Goal: Information Seeking & Learning: Find specific page/section

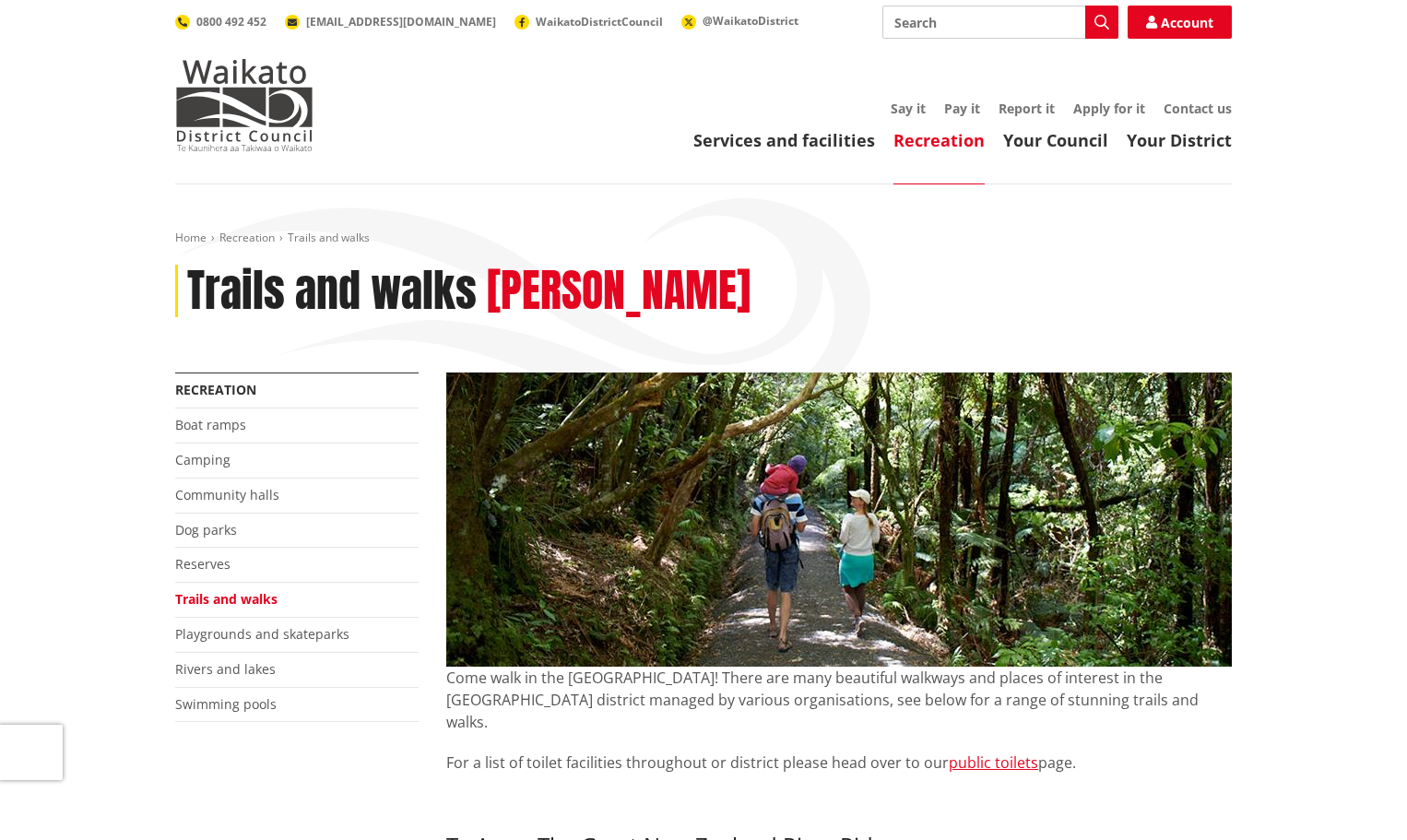
click at [261, 458] on li "Camping" at bounding box center [297, 461] width 243 height 35
click at [201, 428] on link "Boat ramps" at bounding box center [210, 424] width 71 height 18
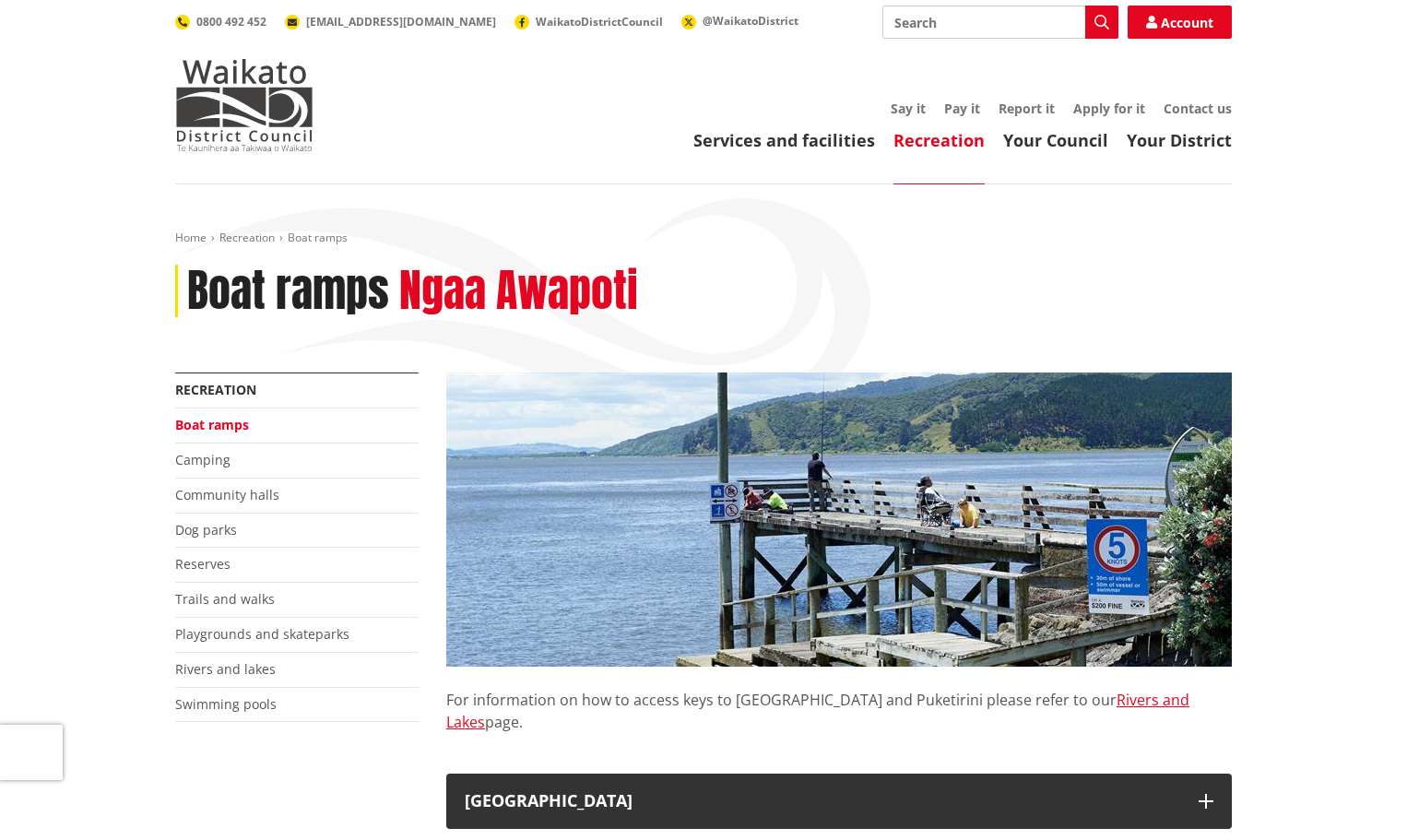
click at [205, 449] on li "Camping" at bounding box center [297, 461] width 243 height 35
click at [206, 461] on link "Camping" at bounding box center [203, 459] width 56 height 18
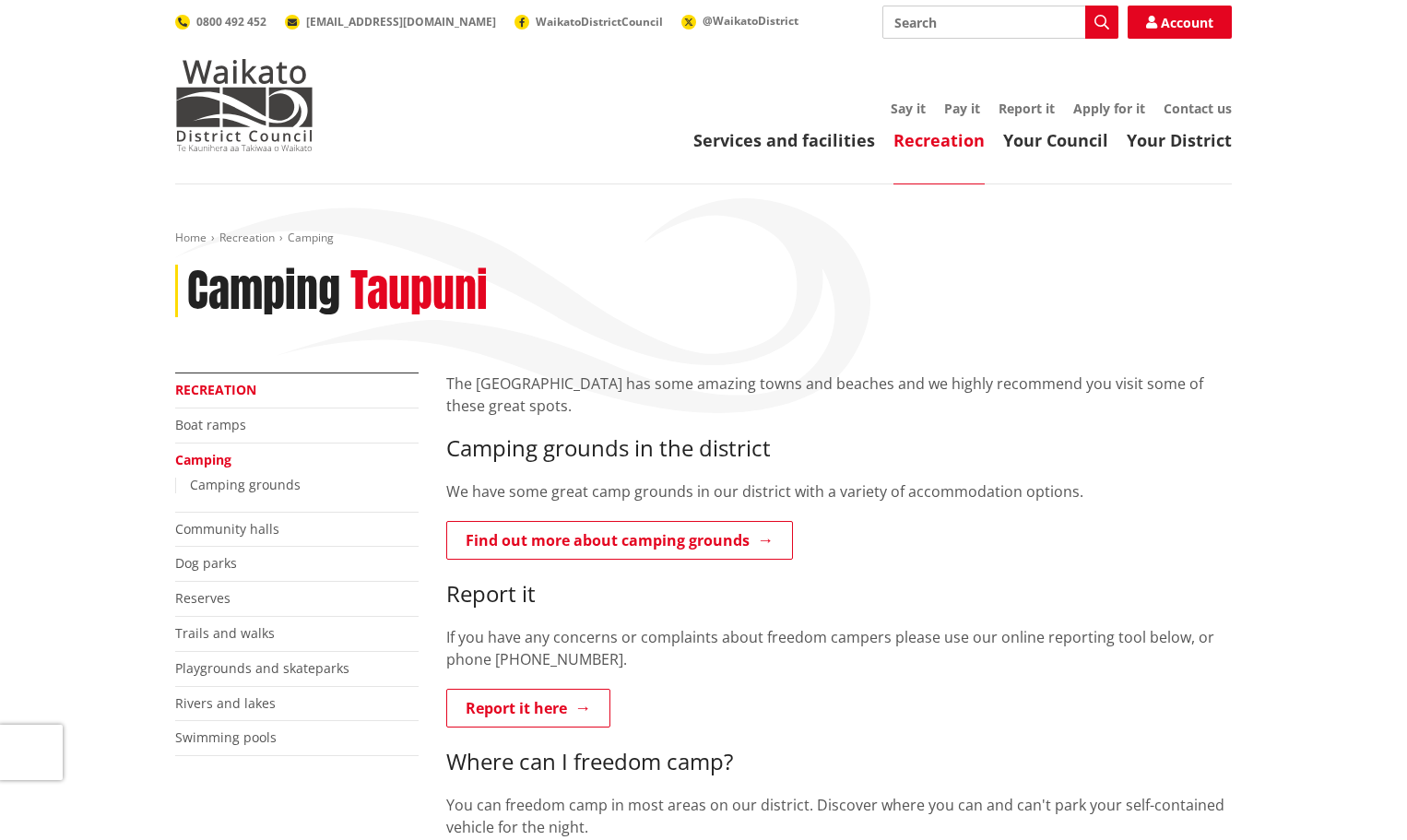
click at [196, 395] on link "Recreation" at bounding box center [215, 389] width 81 height 18
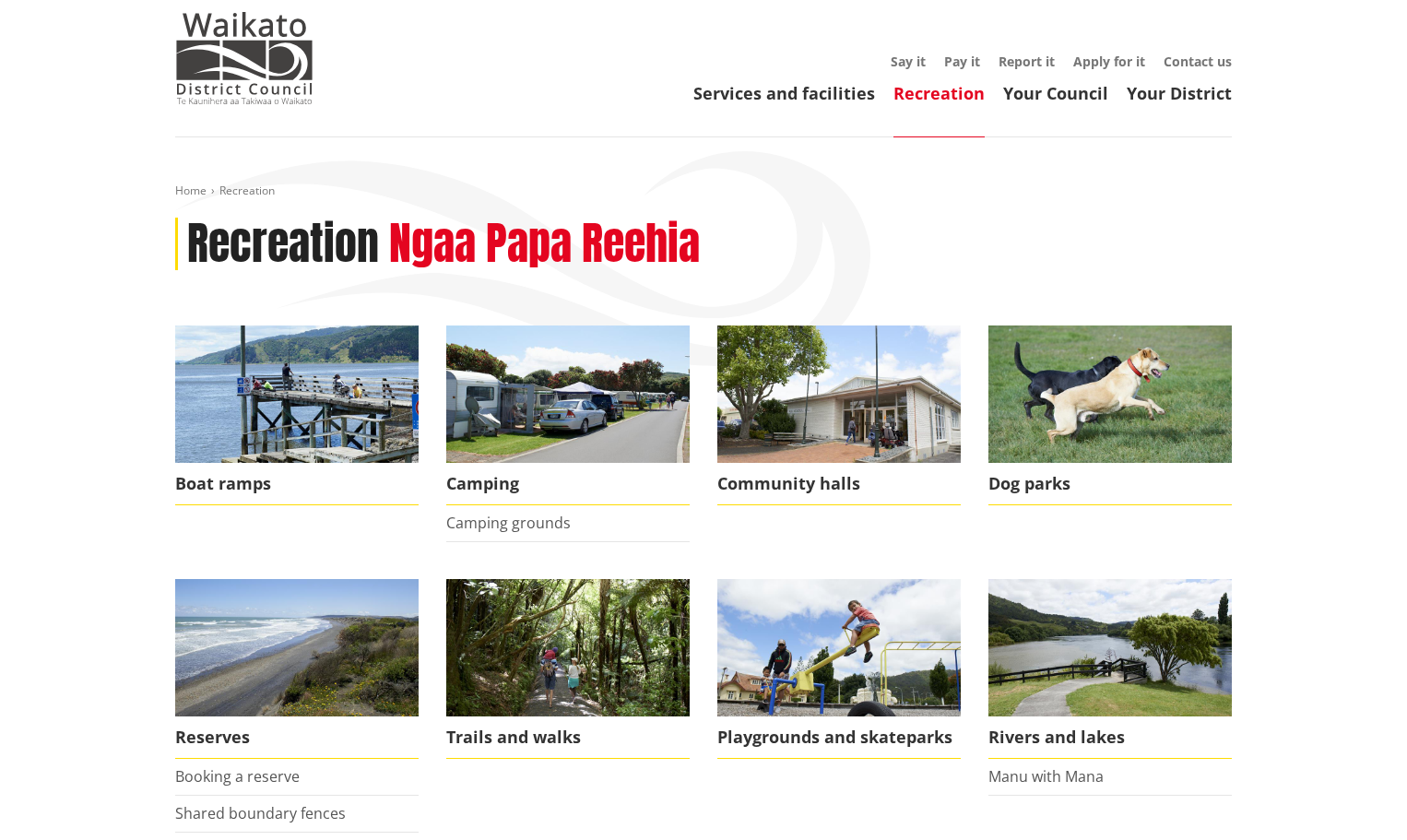
scroll to position [92, 0]
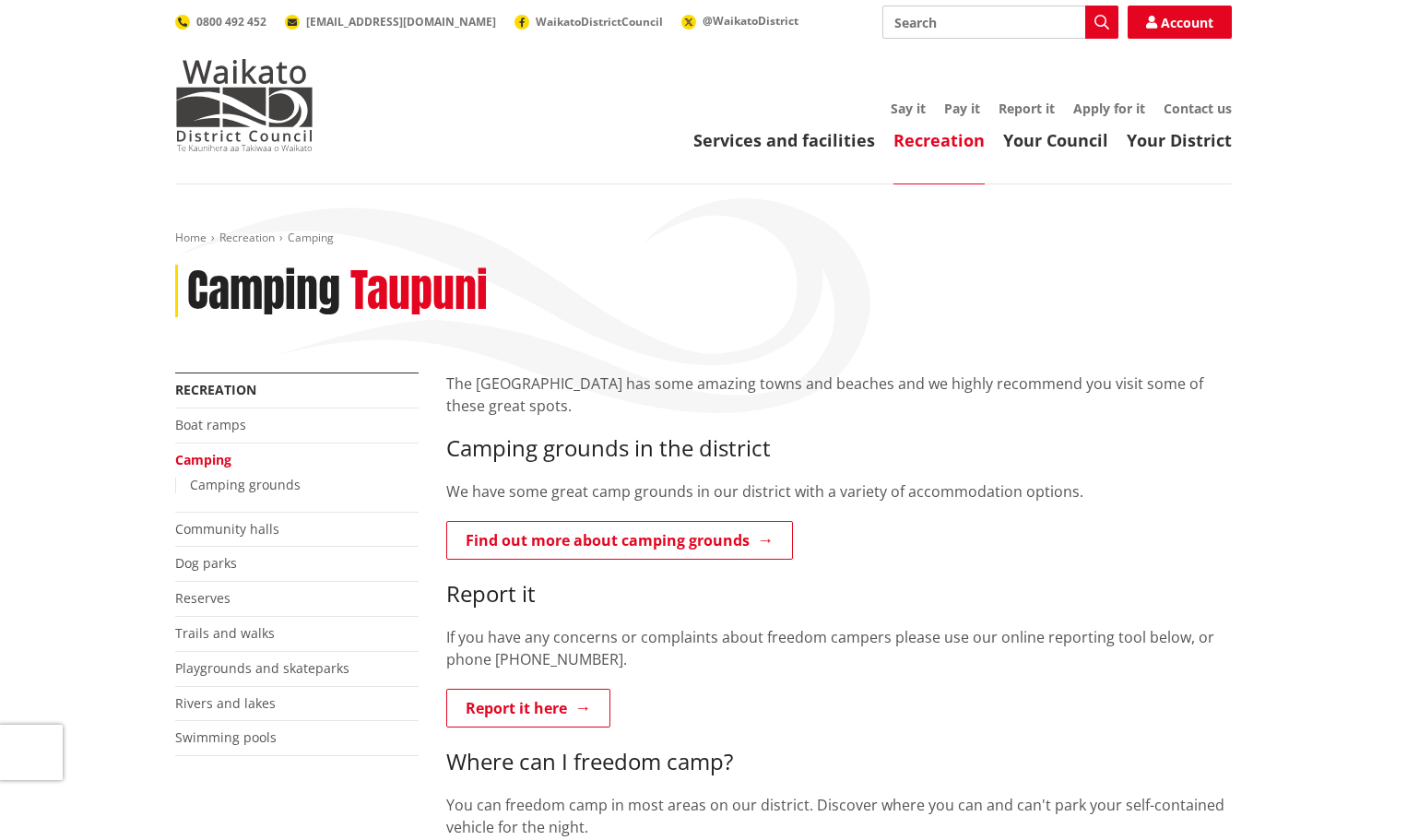
click at [205, 409] on li "Boat ramps" at bounding box center [297, 426] width 243 height 35
click at [209, 396] on link "Recreation" at bounding box center [215, 389] width 81 height 18
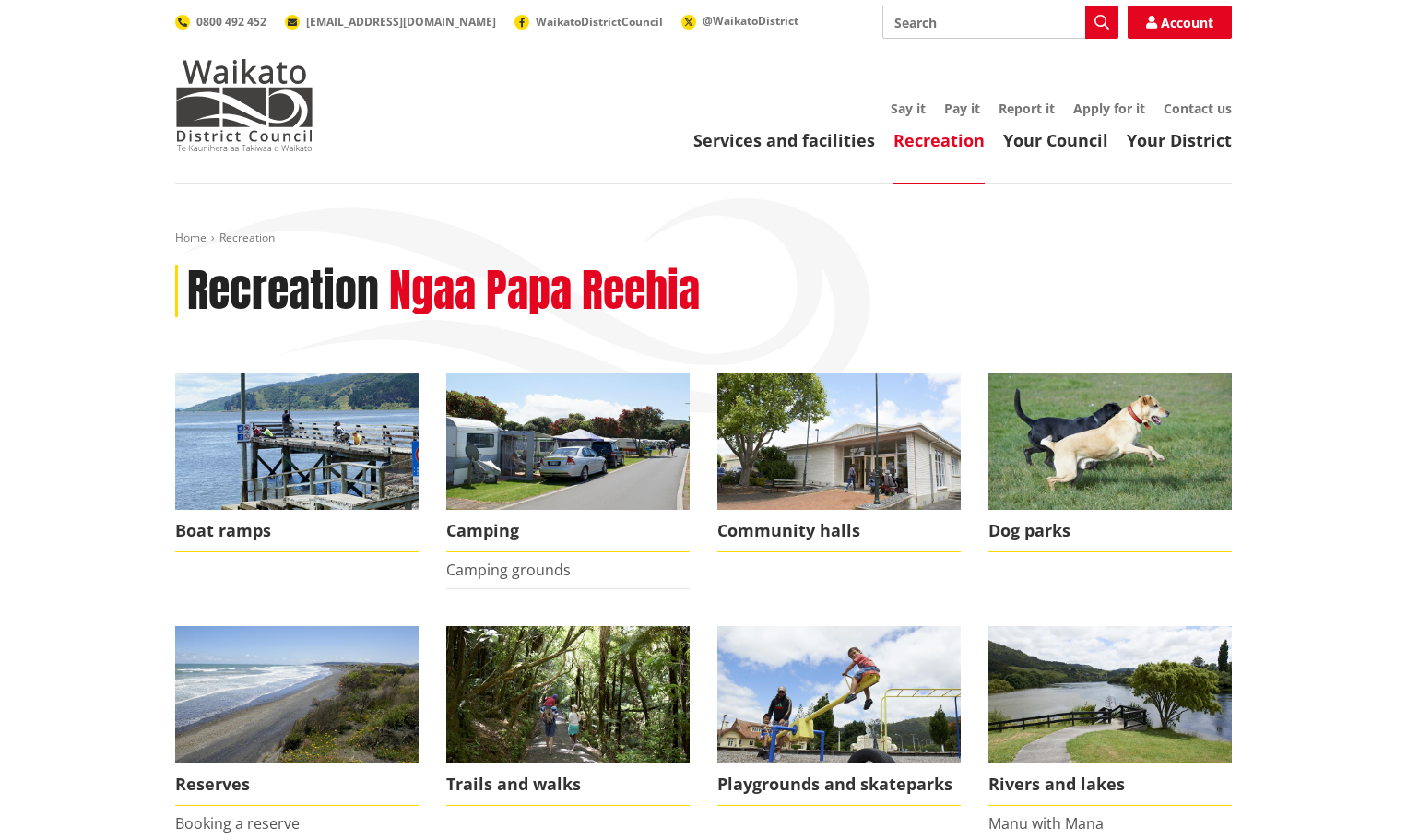
click at [413, 313] on h2 "Ngaa Papa Reehia" at bounding box center [544, 291] width 311 height 54
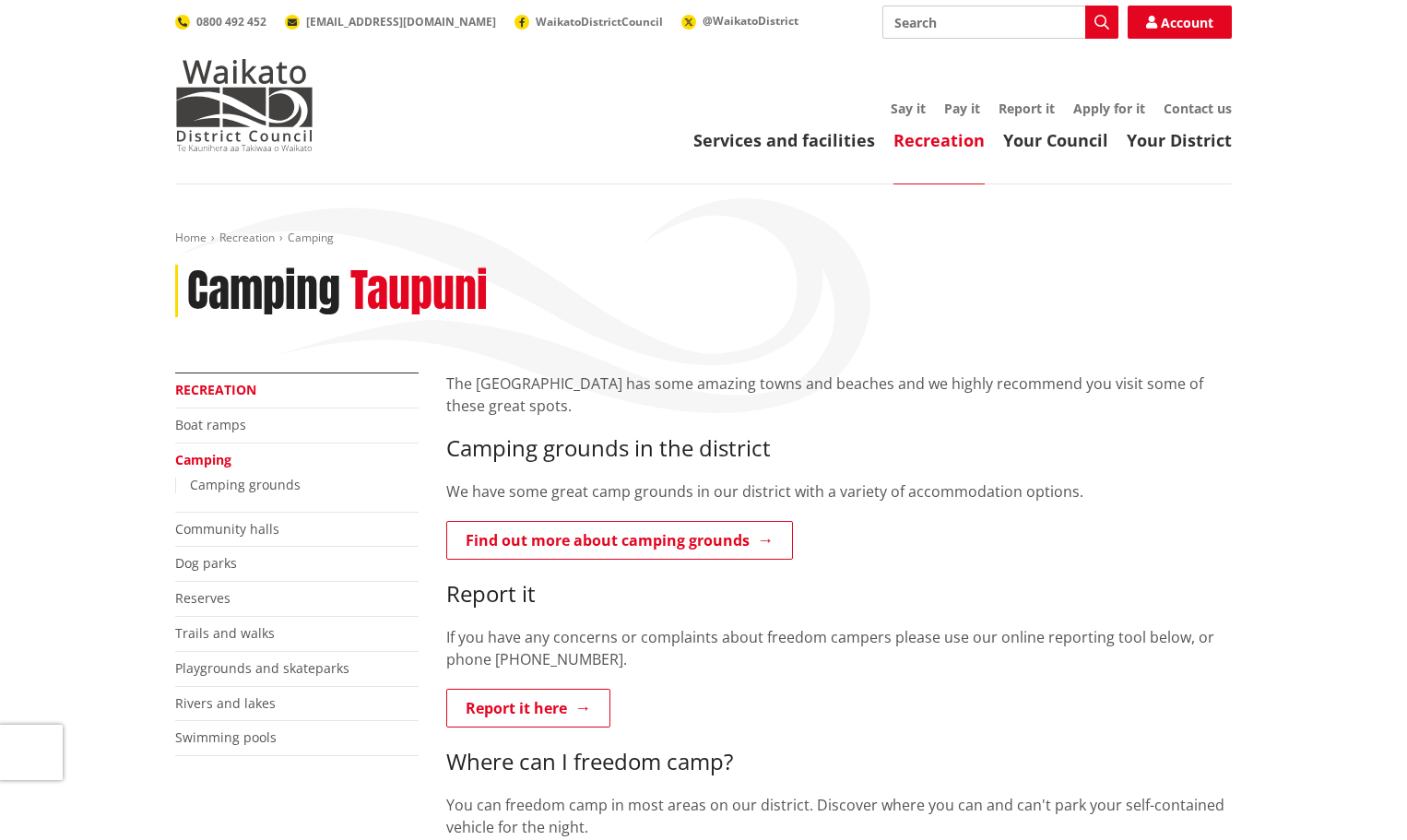
click at [234, 394] on link "Recreation" at bounding box center [215, 389] width 81 height 18
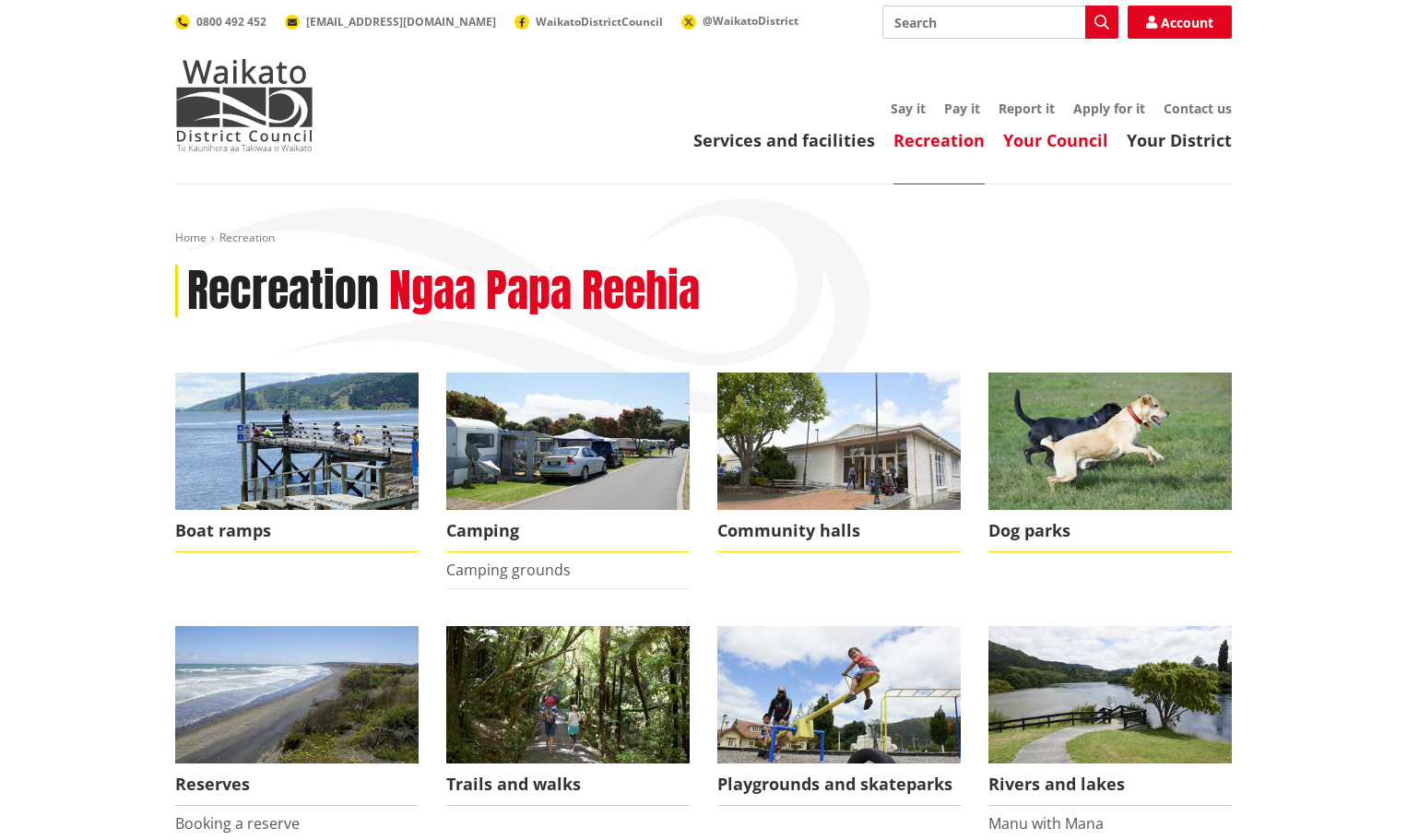
click at [1065, 136] on link "Your Council" at bounding box center [1055, 140] width 105 height 22
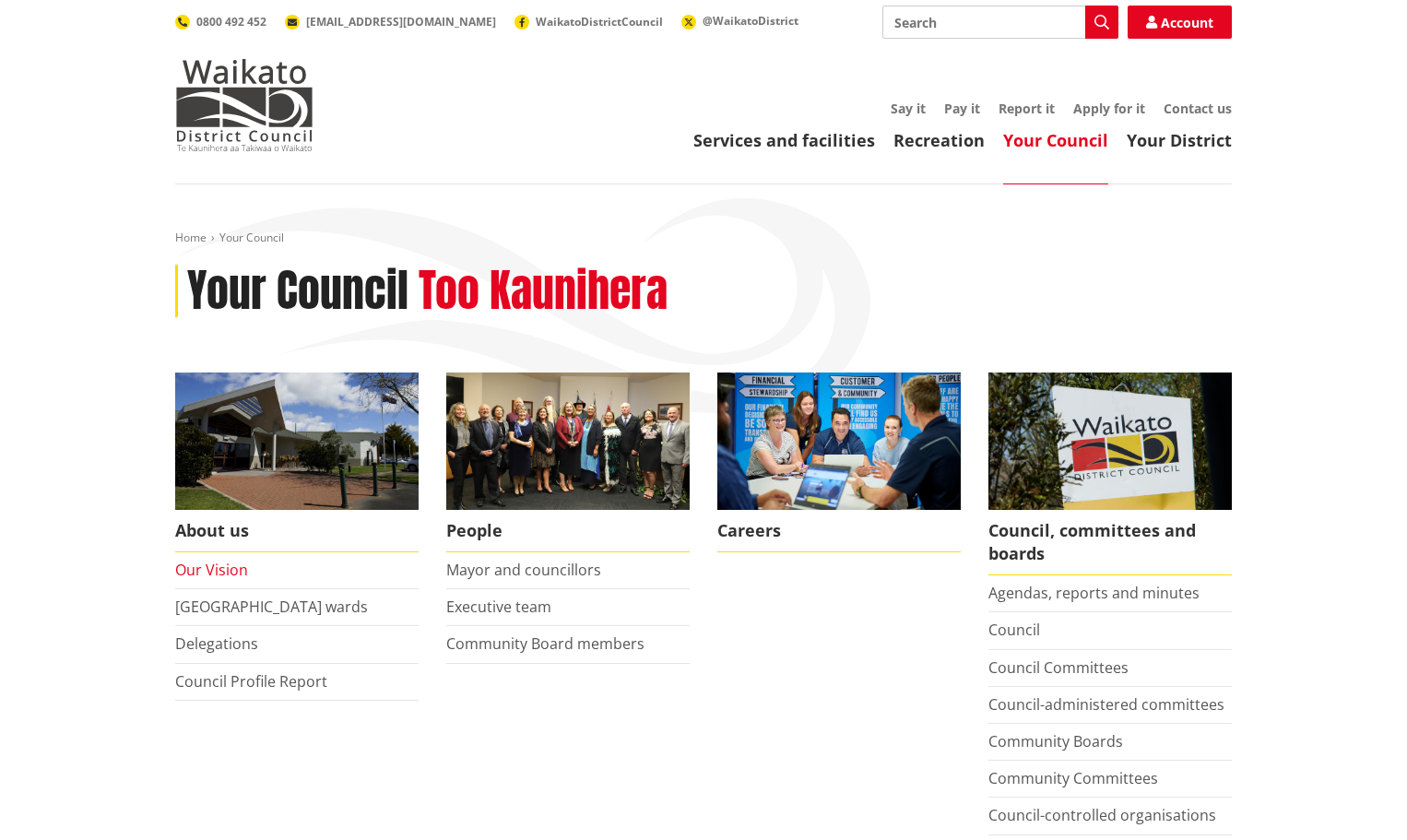
click at [204, 569] on link "Our Vision" at bounding box center [211, 569] width 73 height 20
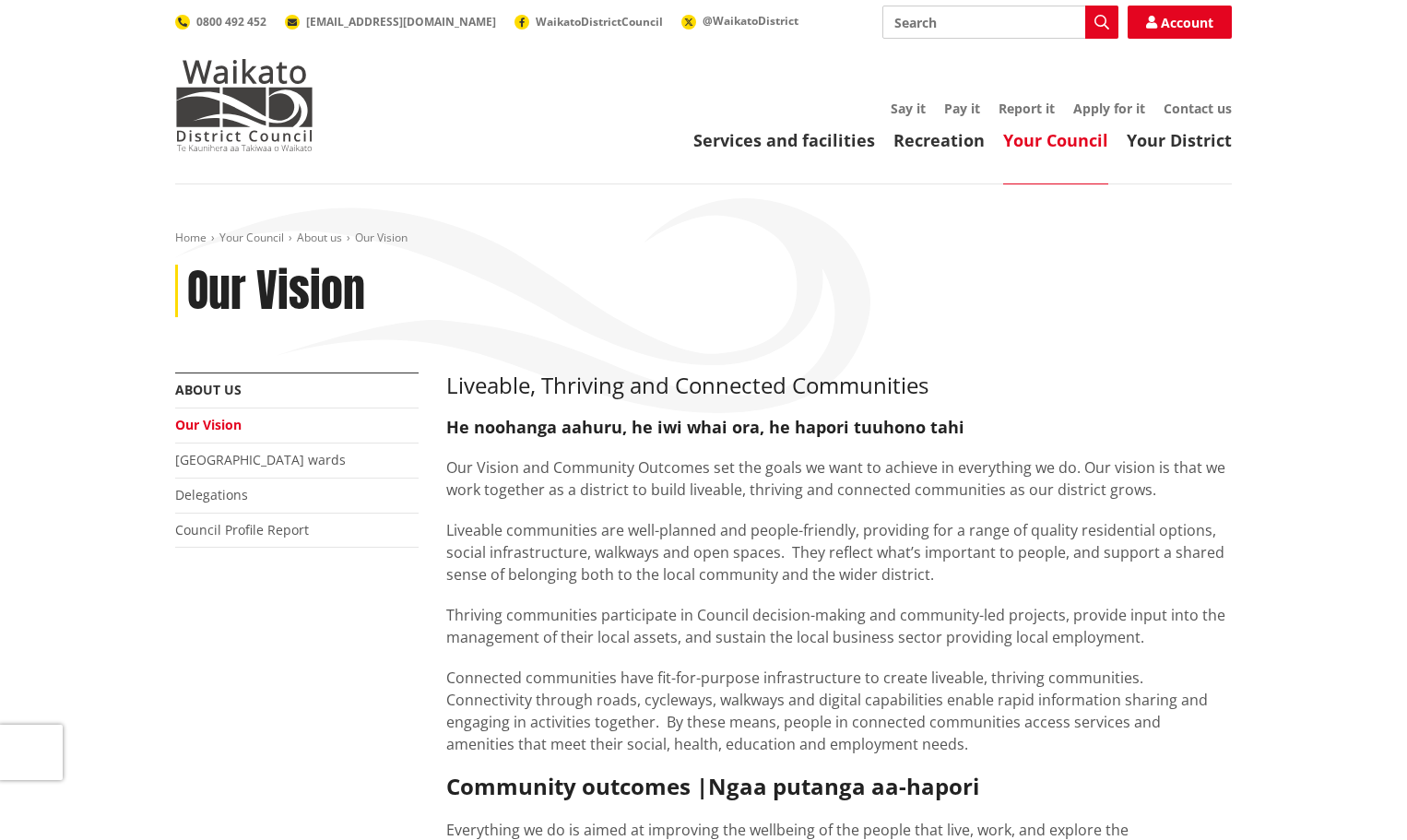
click at [953, 24] on input "Search" at bounding box center [1000, 22] width 236 height 33
type input "open spaces"
click at [221, 465] on link "[GEOGRAPHIC_DATA] wards" at bounding box center [260, 459] width 170 height 18
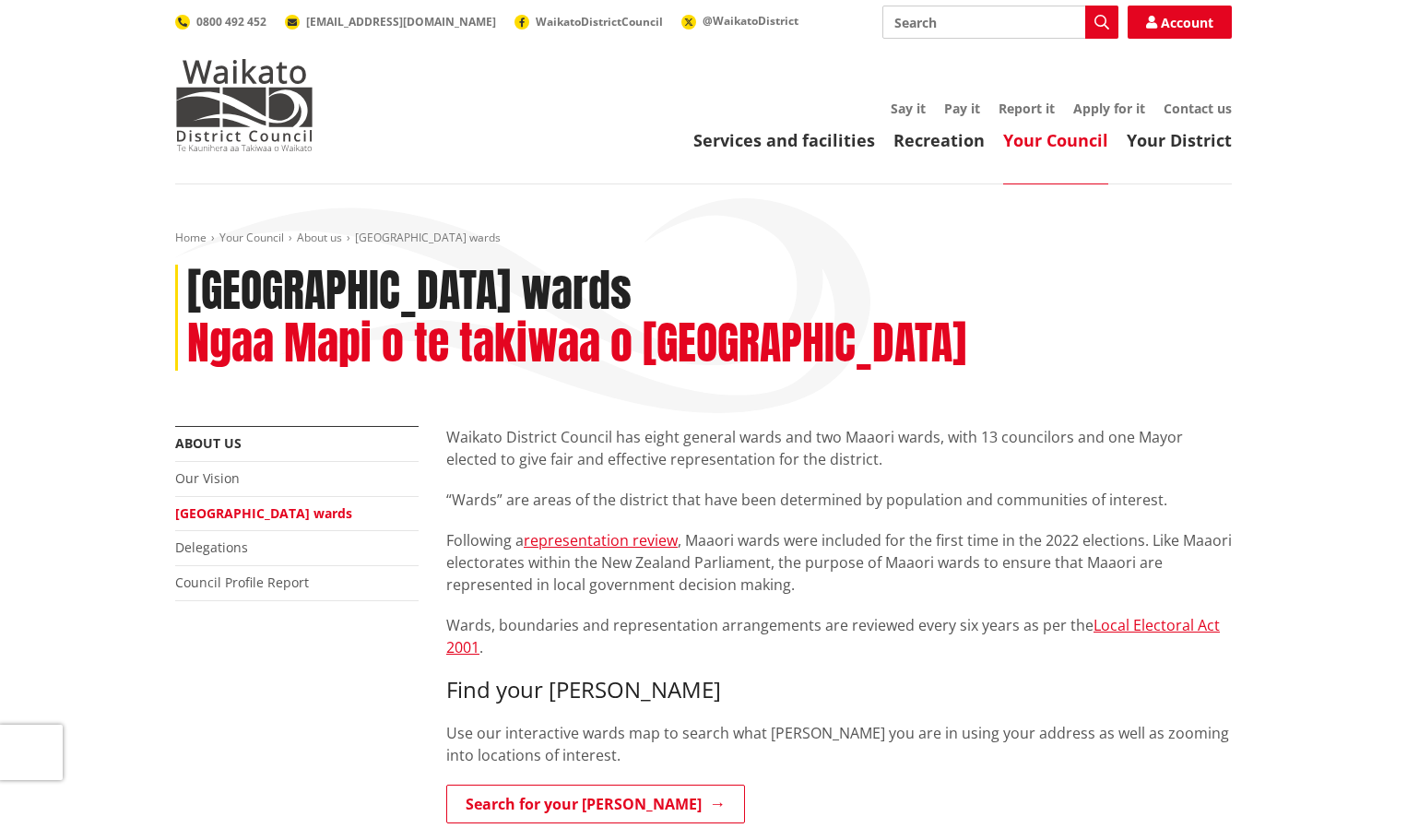
drag, startPoint x: 204, startPoint y: 497, endPoint x: 267, endPoint y: 508, distance: 64.0
click at [205, 538] on link "Delegations" at bounding box center [211, 547] width 73 height 18
click at [263, 566] on li "Council Profile Report" at bounding box center [297, 584] width 243 height 35
click at [795, 148] on link "Services and facilities" at bounding box center [784, 140] width 182 height 22
click at [832, 145] on link "Services and facilities" at bounding box center [784, 140] width 182 height 22
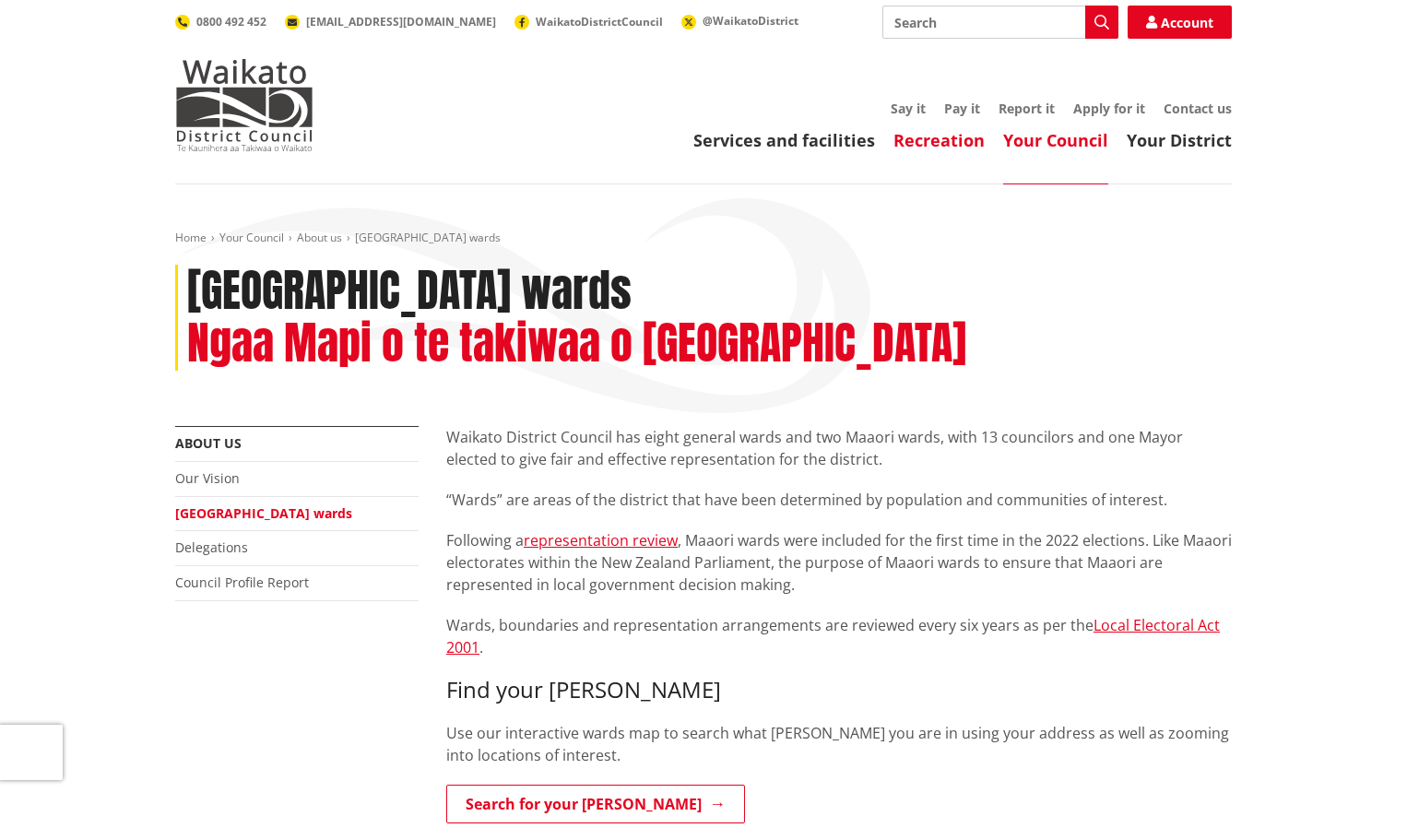
click at [959, 142] on link "Recreation" at bounding box center [940, 140] width 92 height 22
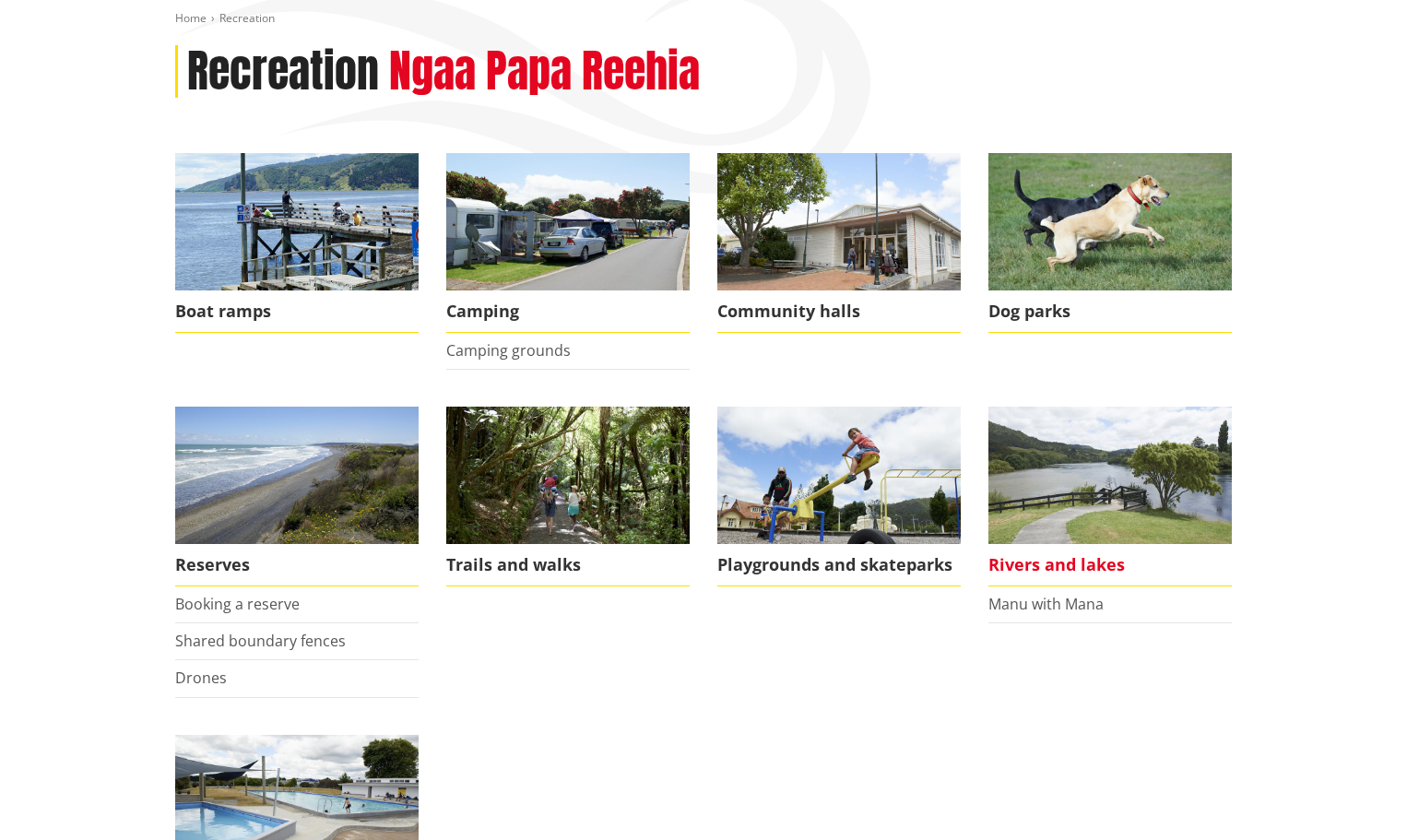
scroll to position [276, 0]
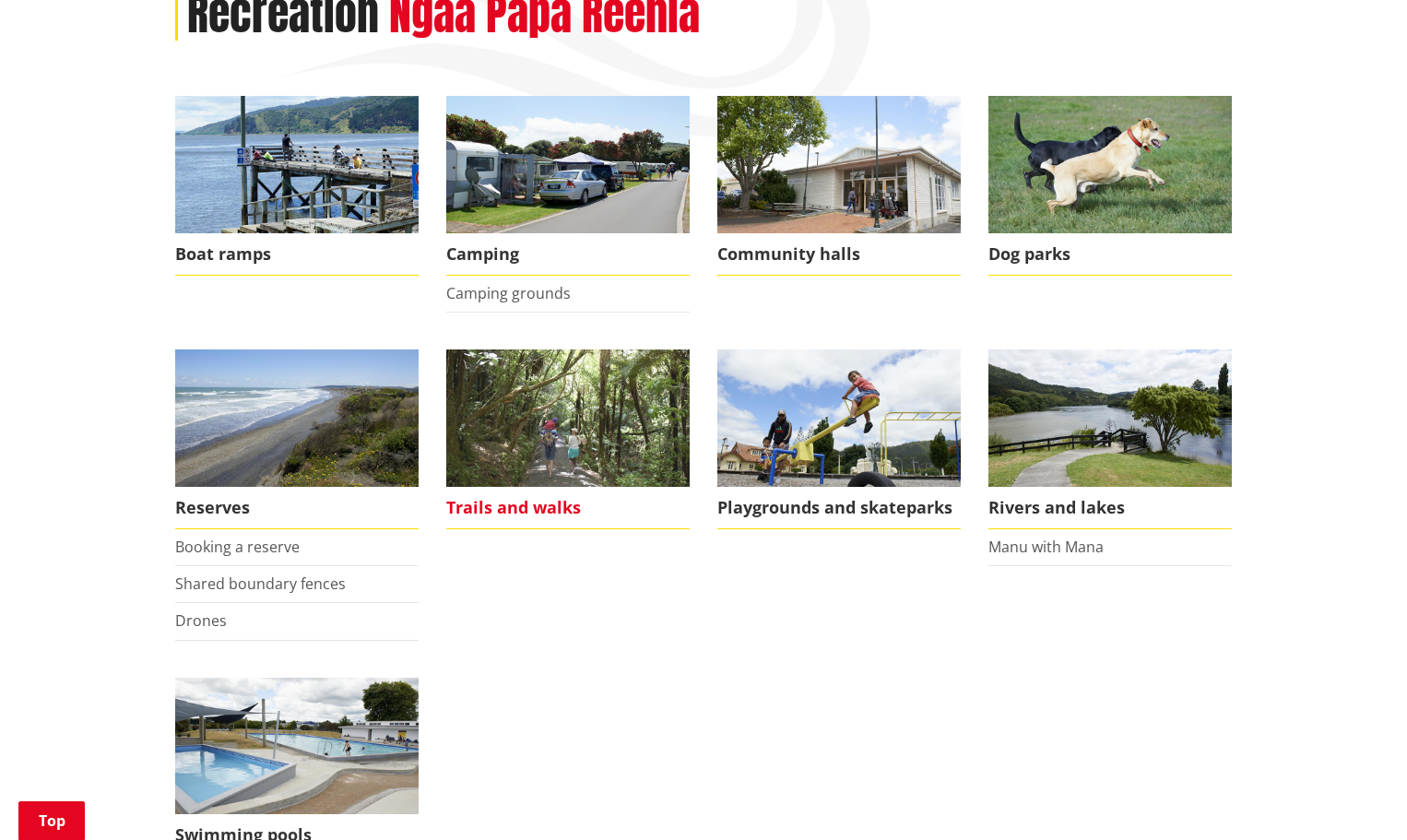
click at [569, 427] on img at bounding box center [568, 418] width 243 height 137
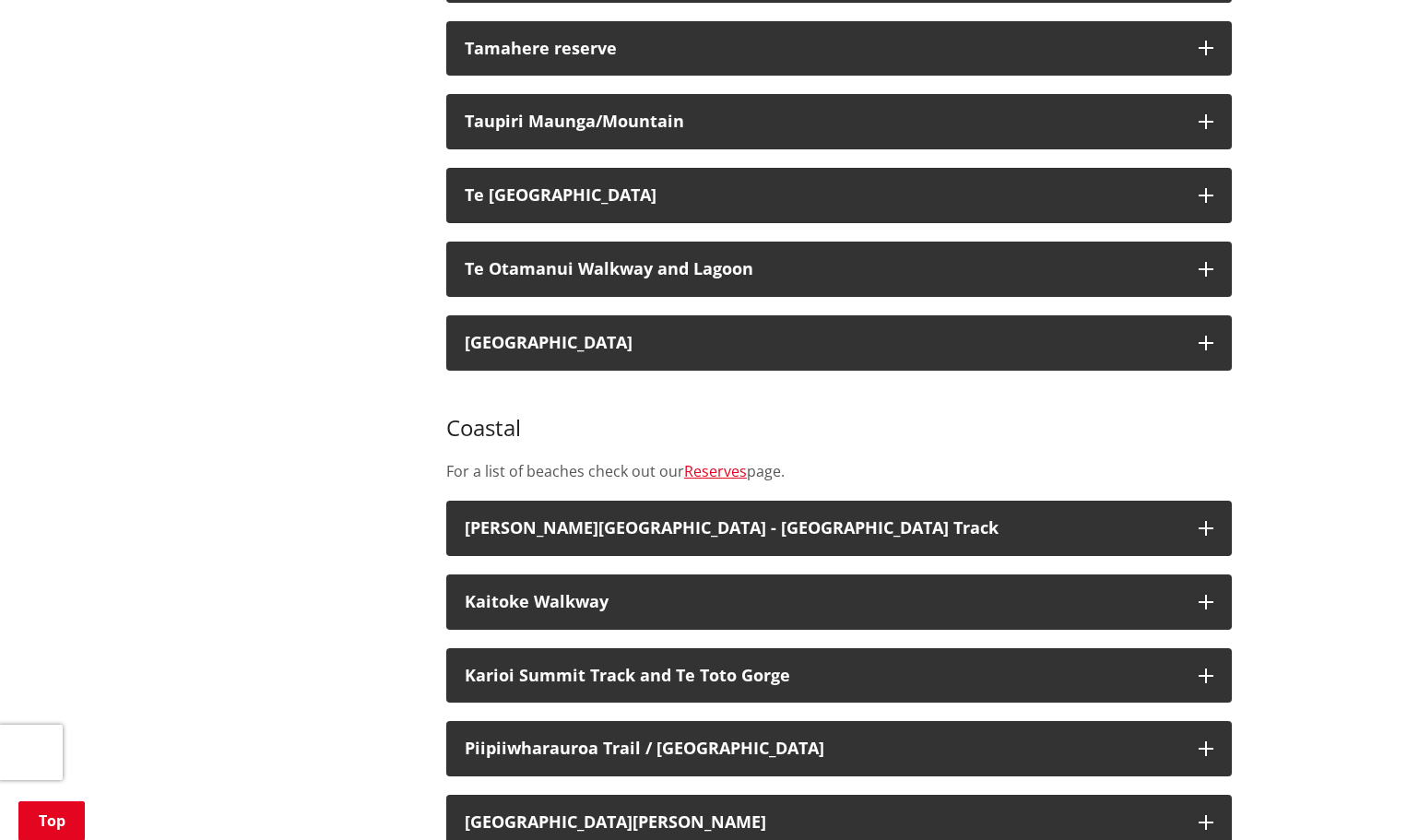
scroll to position [2489, 0]
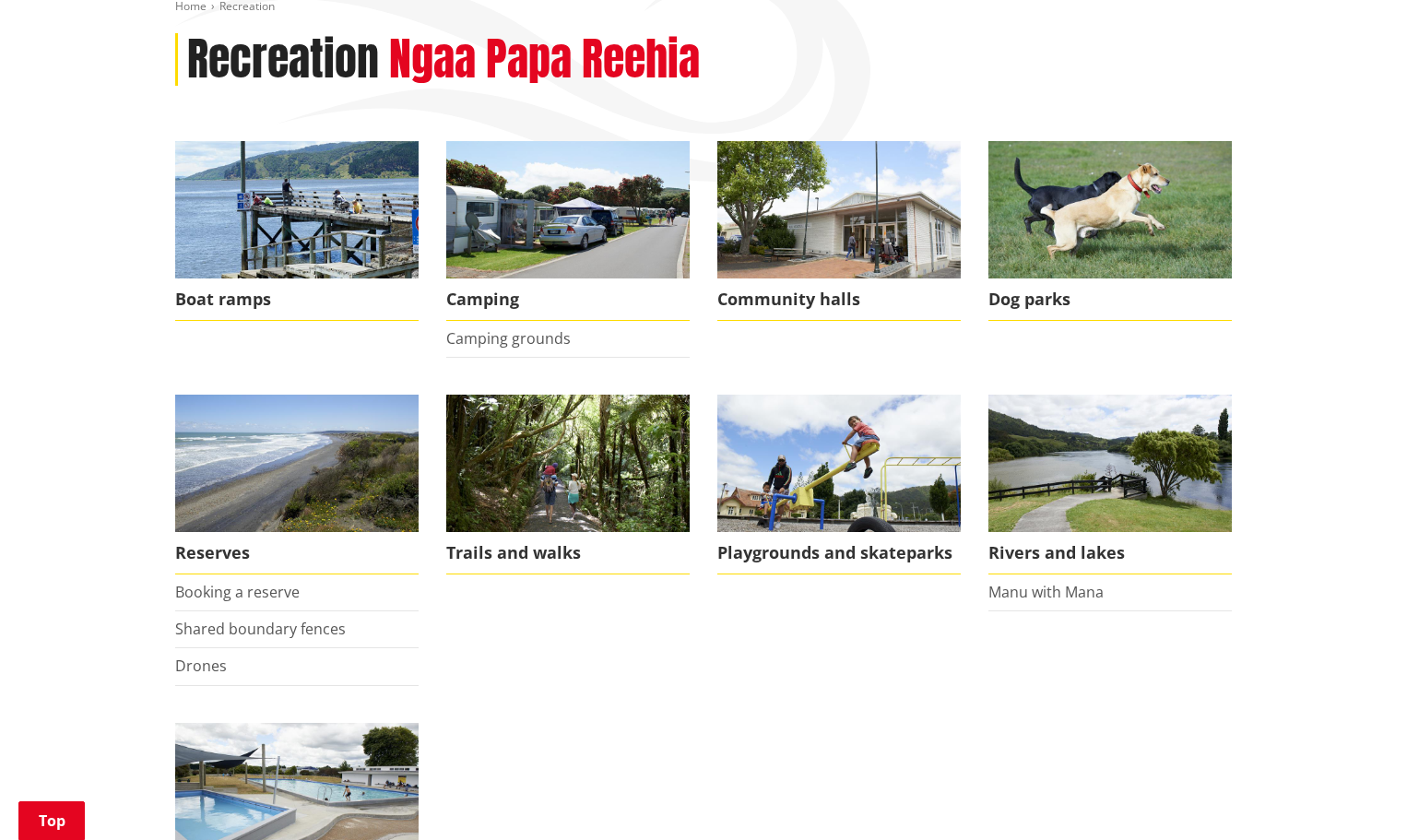
scroll to position [276, 0]
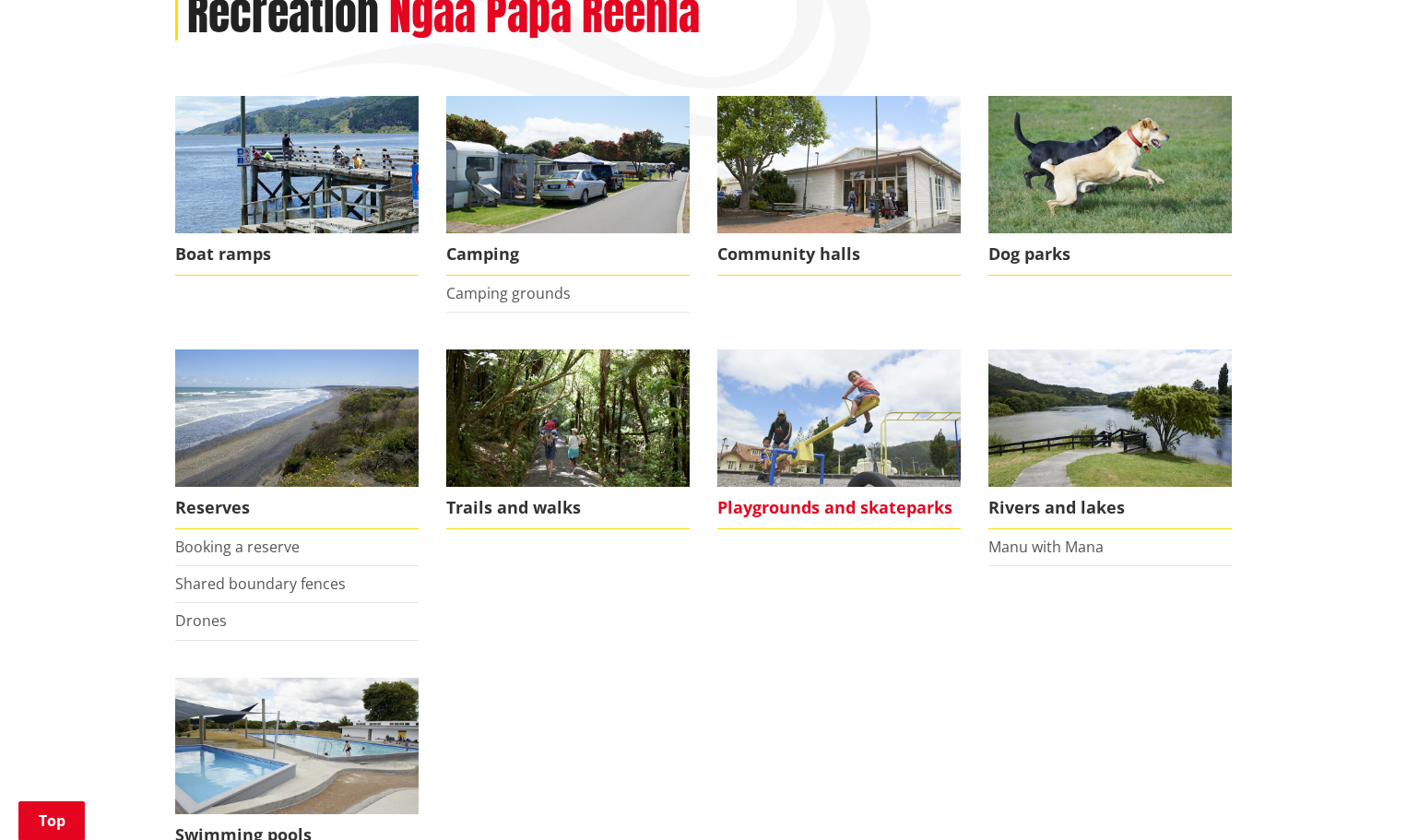
click at [884, 455] on img at bounding box center [839, 418] width 243 height 137
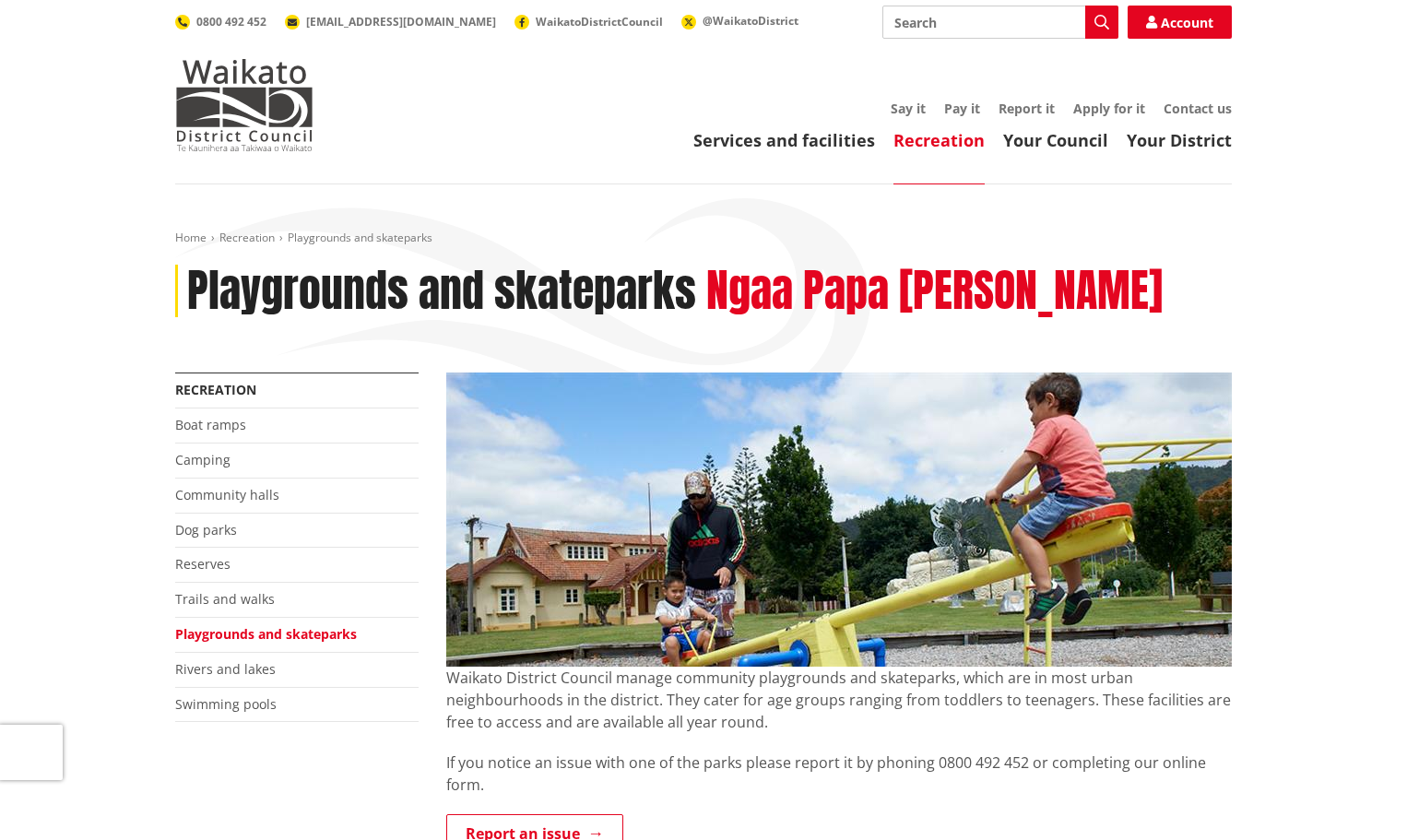
click at [850, 504] on img at bounding box center [838, 520] width 786 height 294
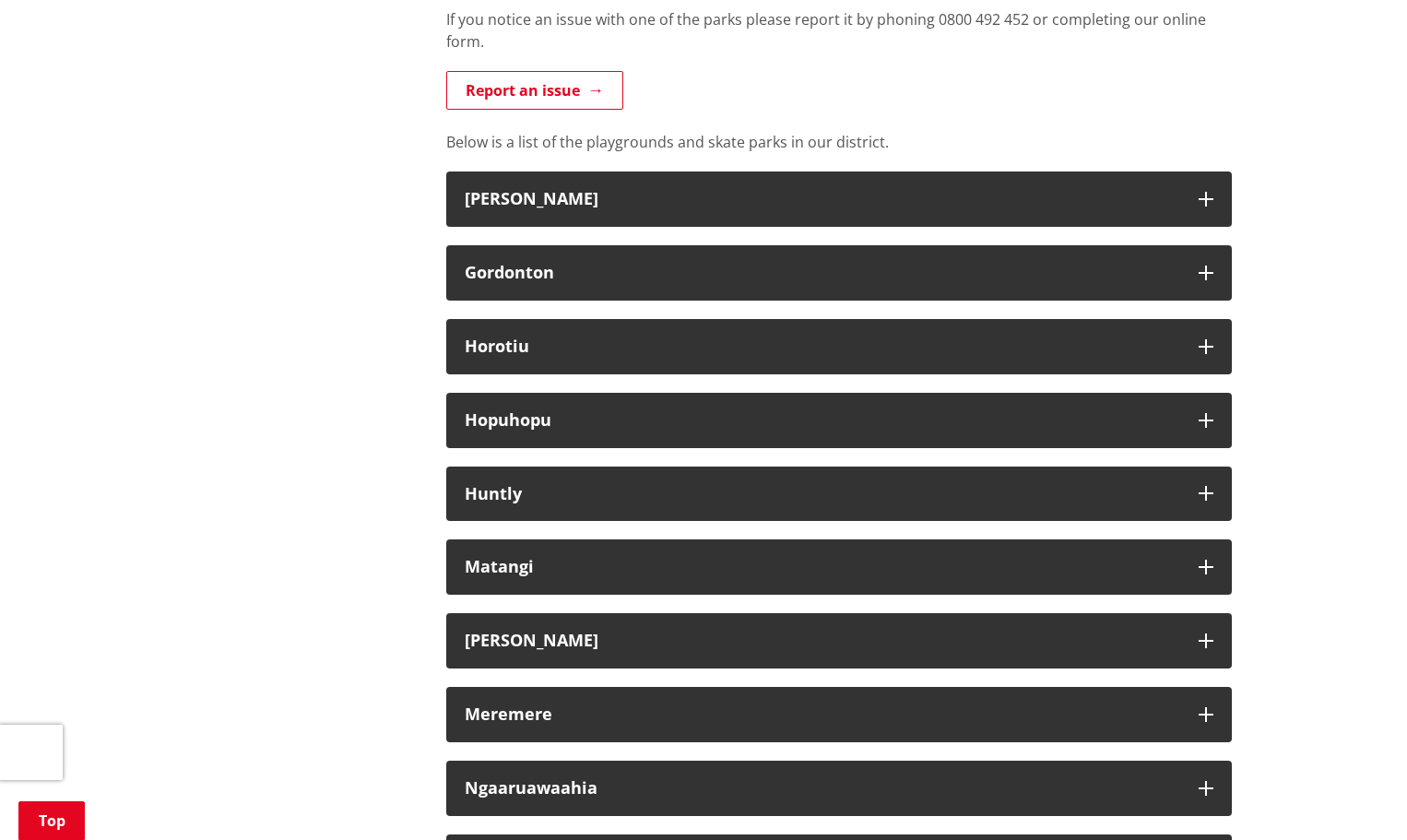
scroll to position [1106, 0]
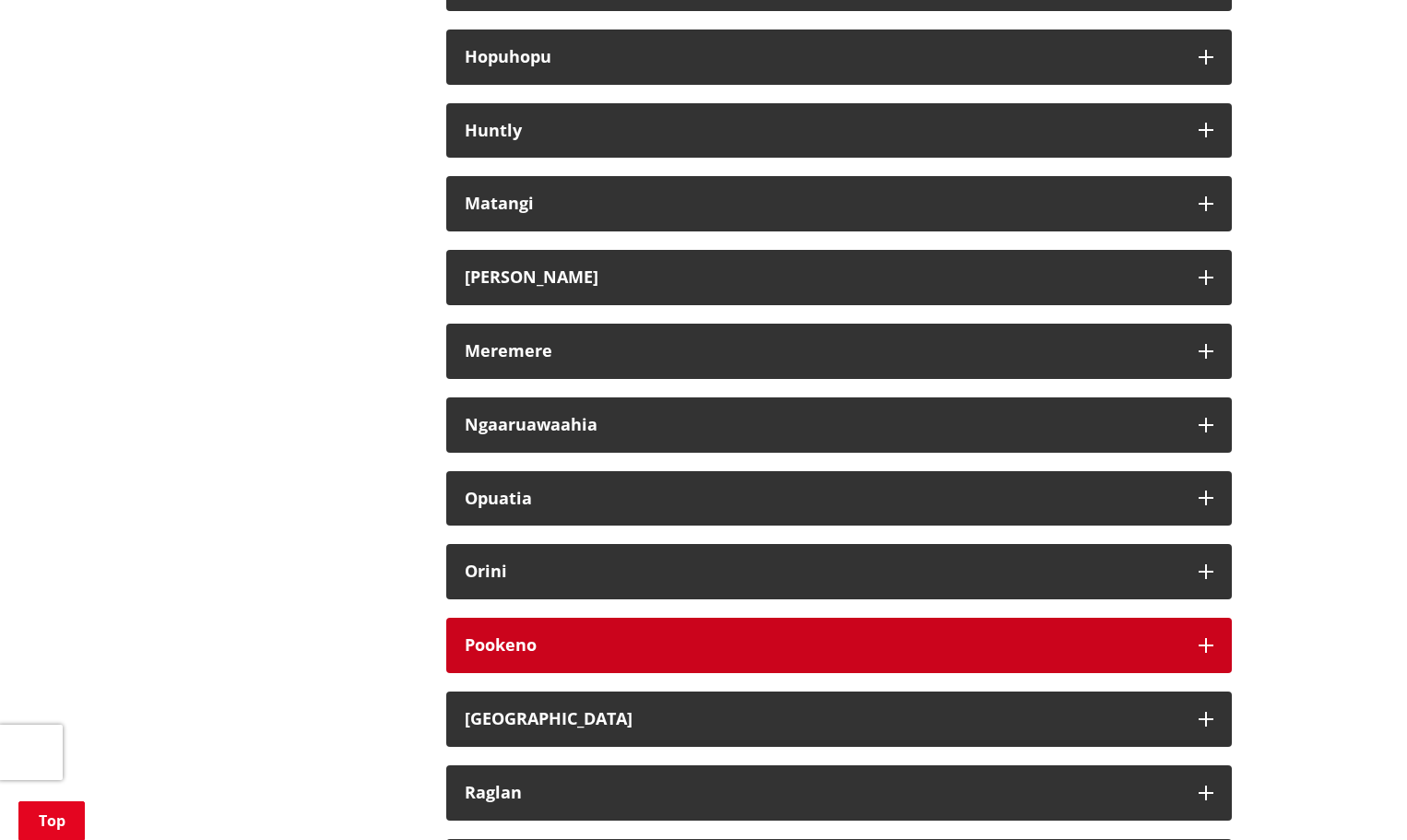
click at [669, 664] on button "Pookeno" at bounding box center [838, 645] width 786 height 55
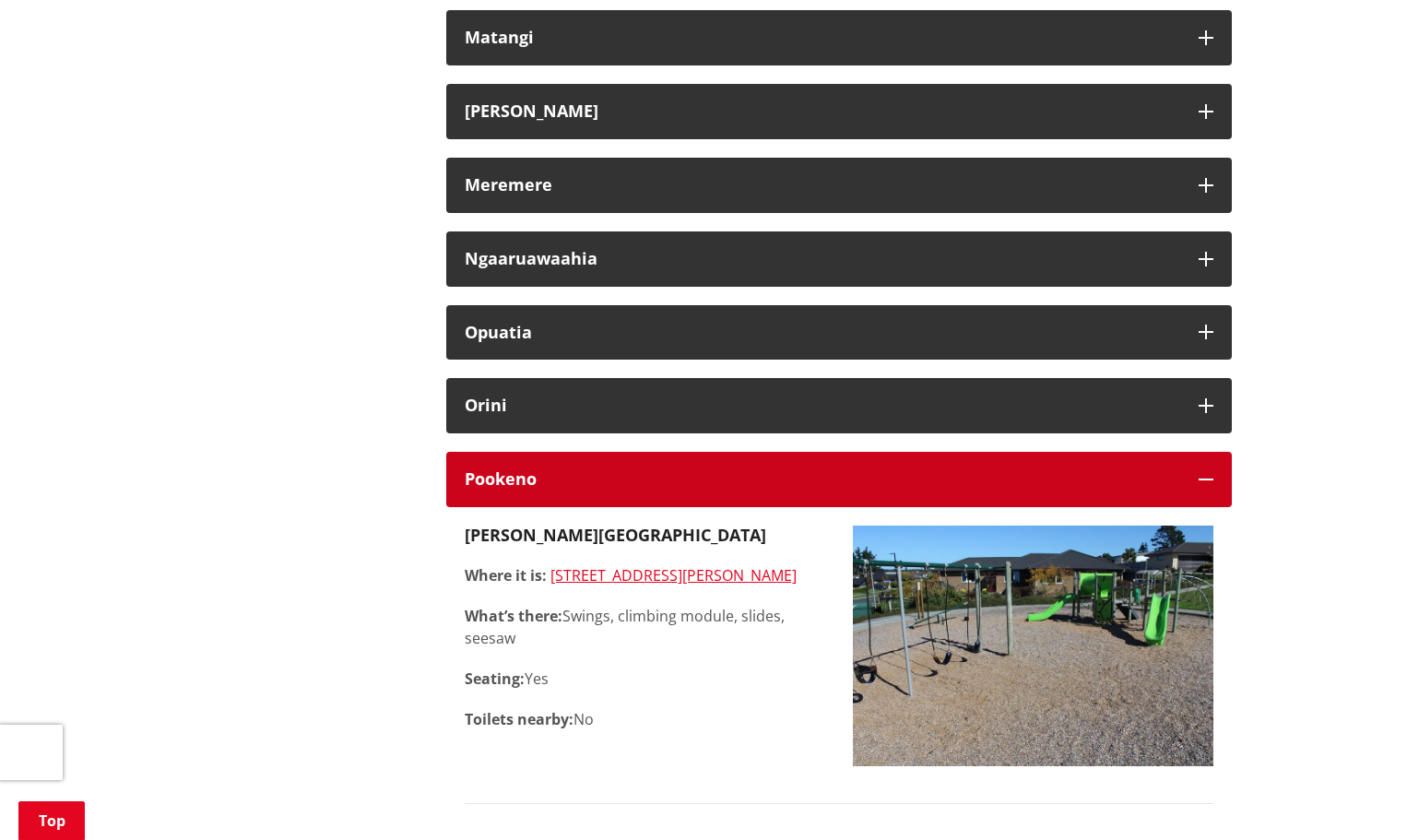
scroll to position [1198, 0]
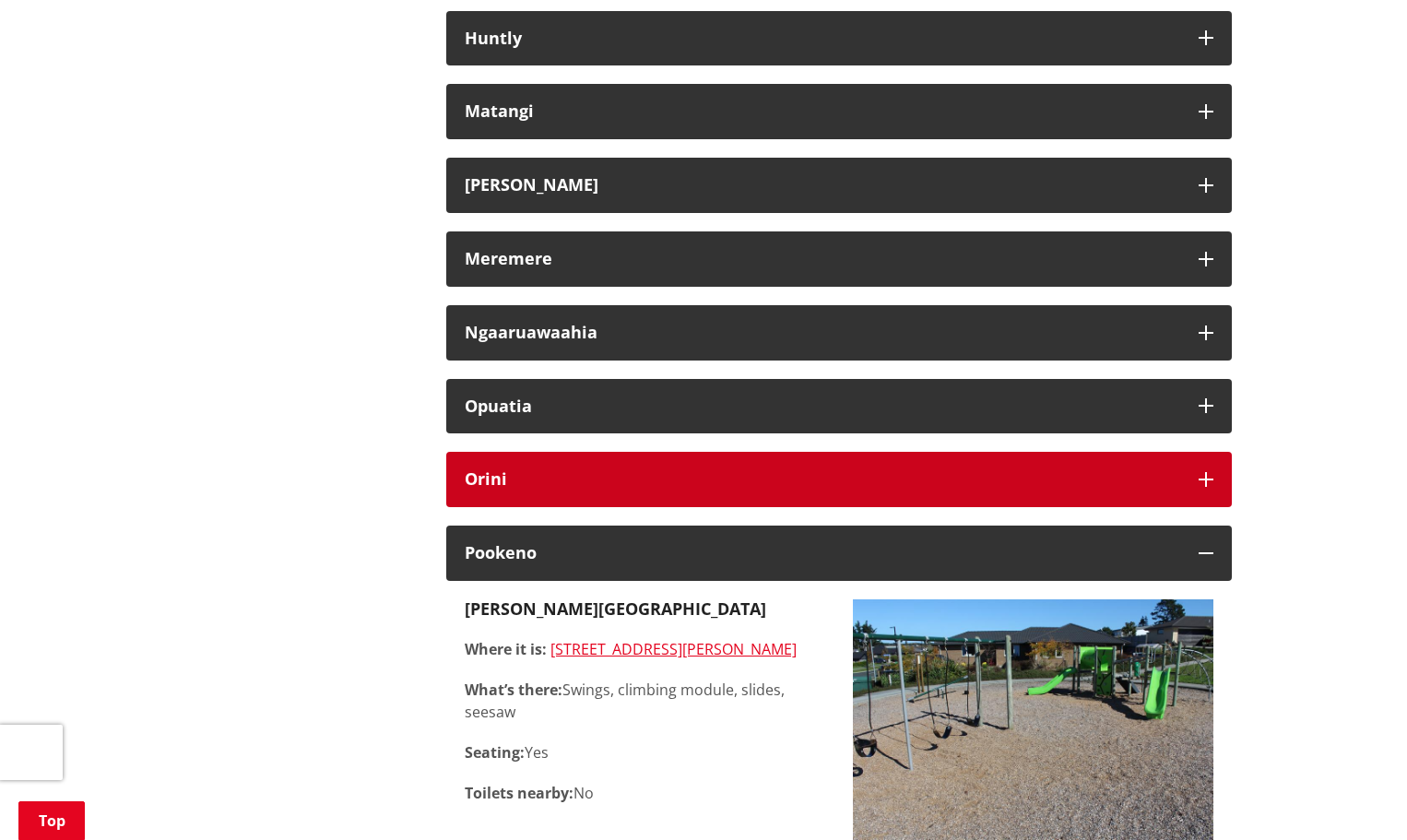
click at [537, 472] on h3 "Orini" at bounding box center [822, 479] width 716 height 18
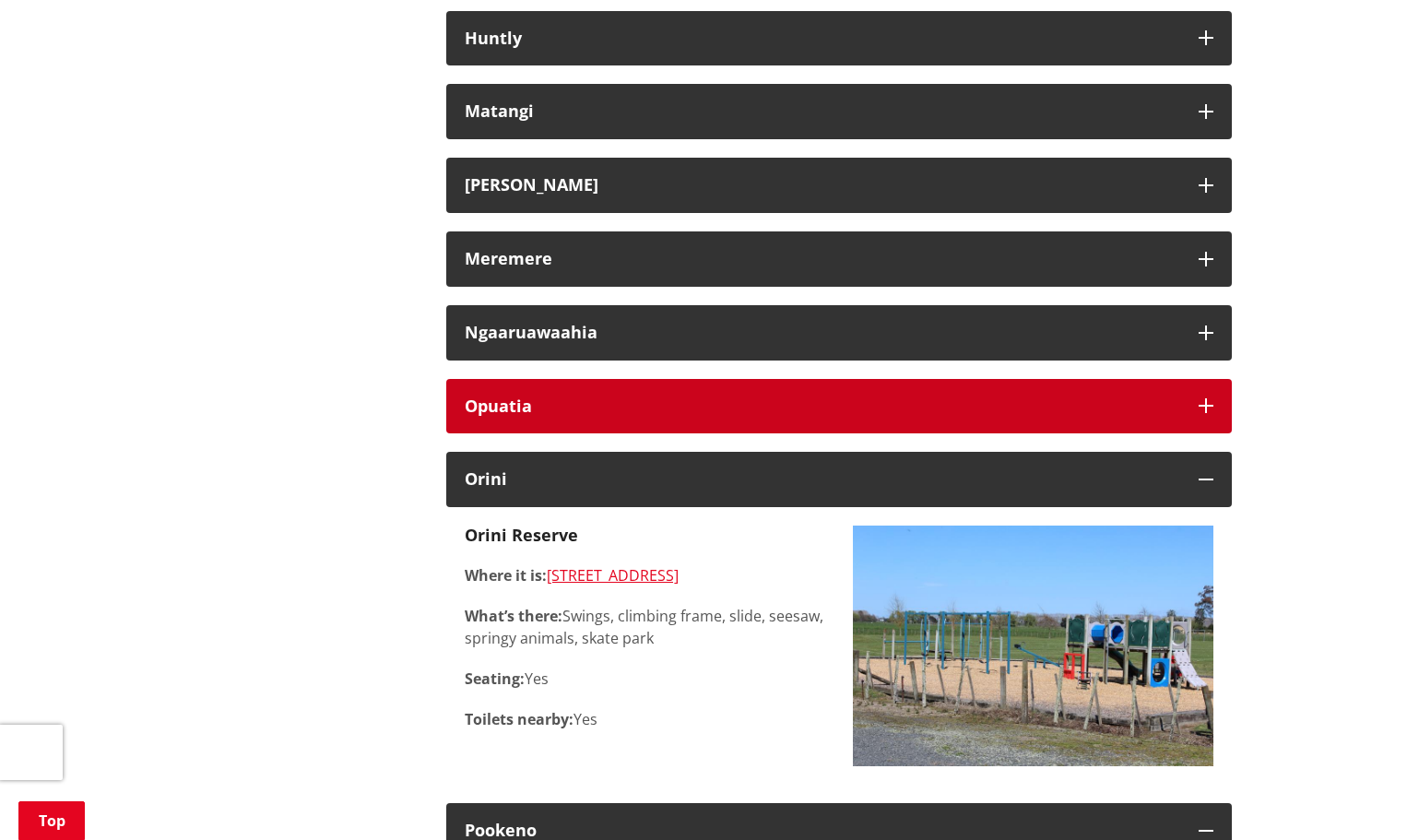
click at [549, 397] on h3 "Opuatia" at bounding box center [822, 406] width 716 height 18
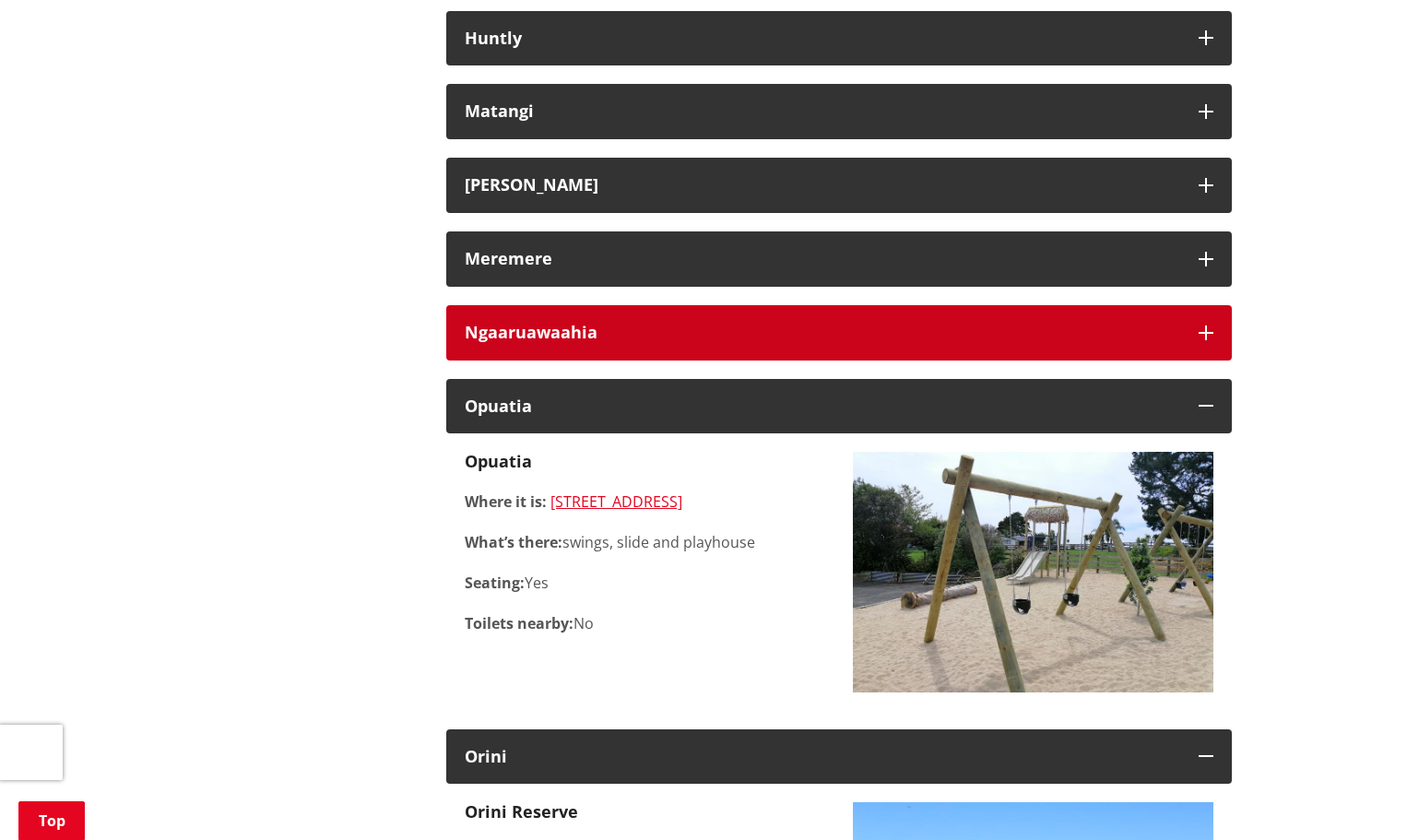
click at [563, 338] on h3 "Ngaaruawaahia" at bounding box center [822, 332] width 716 height 18
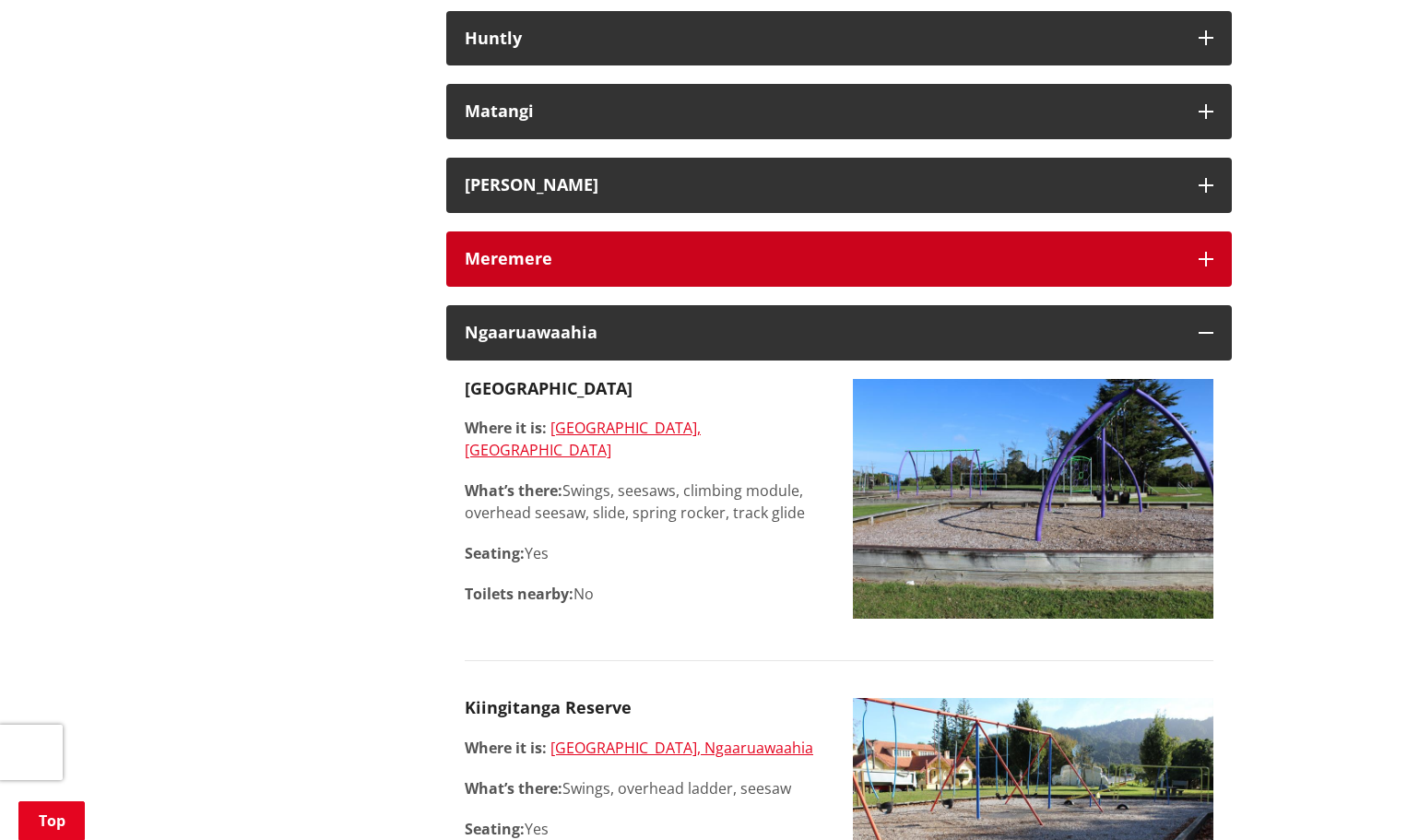
click at [605, 262] on h3 "Meremere" at bounding box center [822, 259] width 716 height 18
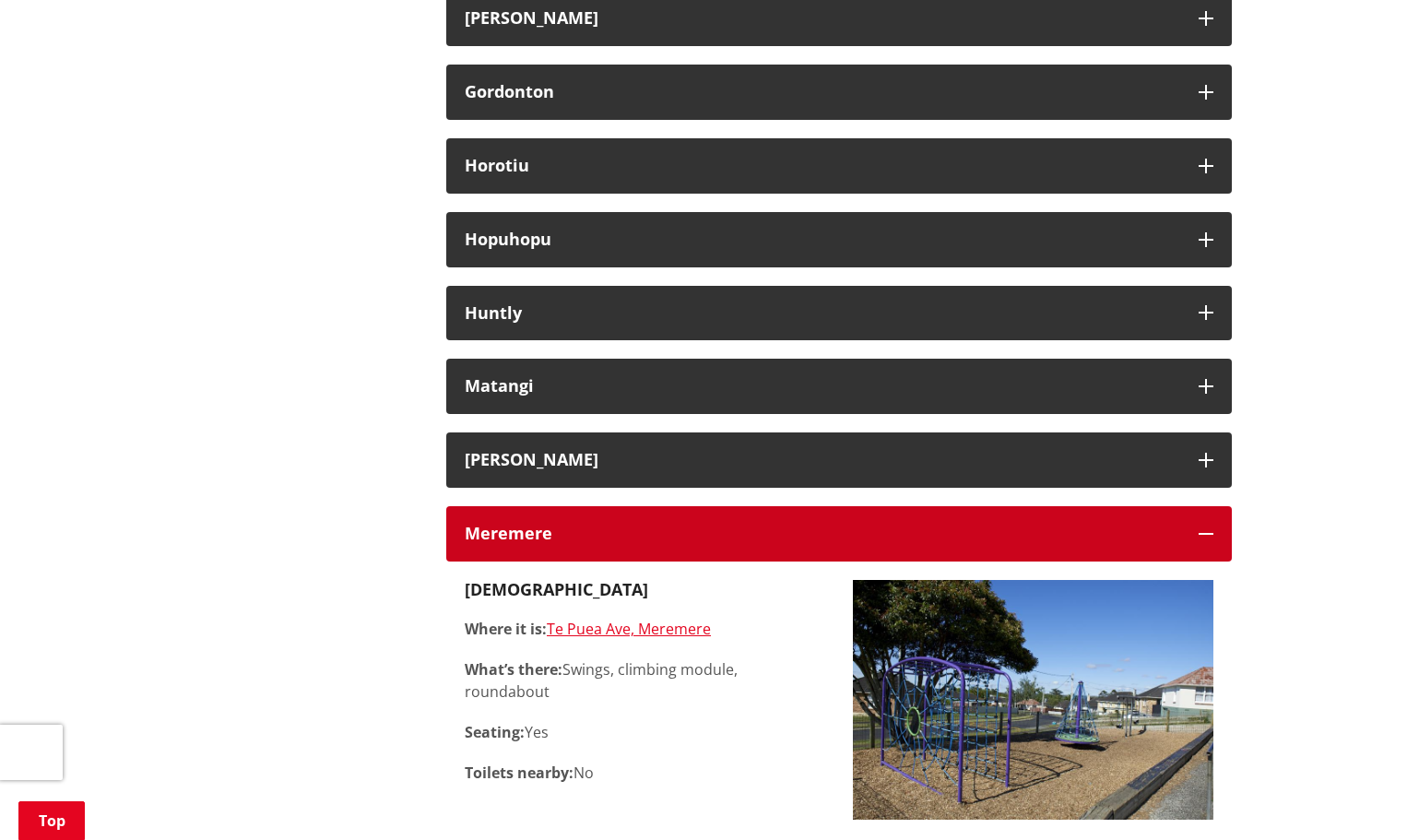
scroll to position [922, 0]
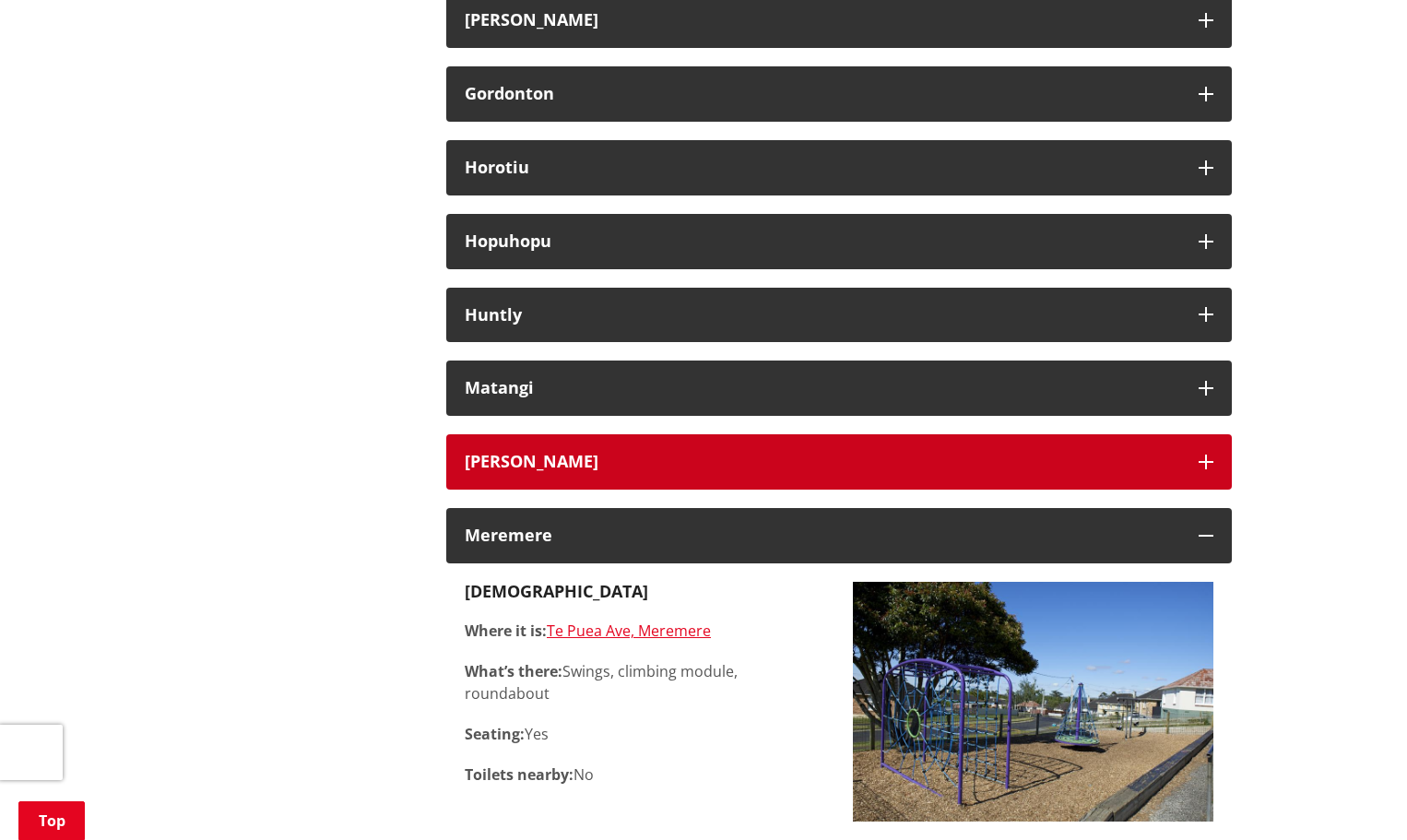
click at [601, 465] on h3 "Mercer" at bounding box center [822, 461] width 716 height 18
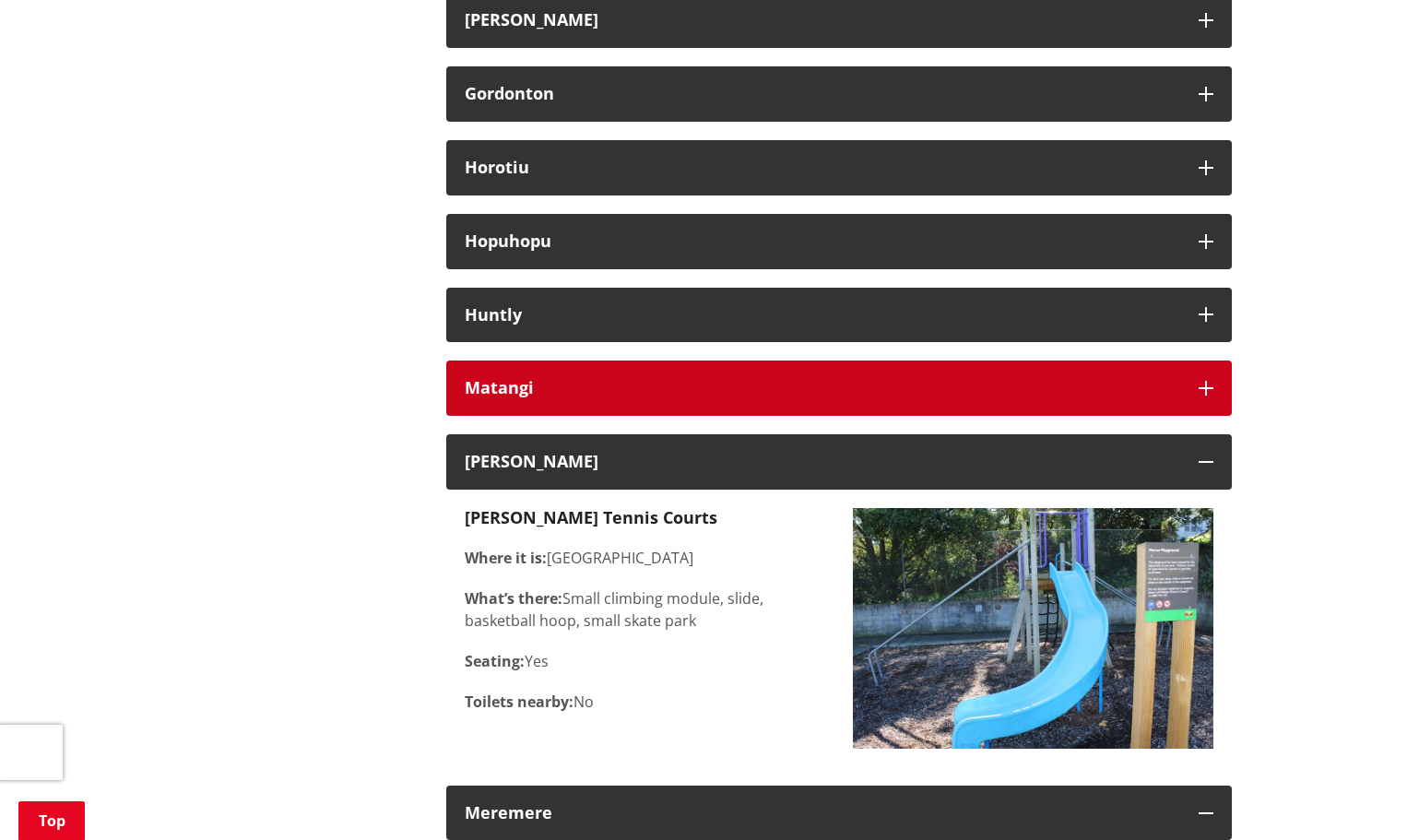
click at [634, 394] on h3 "Matangi" at bounding box center [822, 387] width 716 height 18
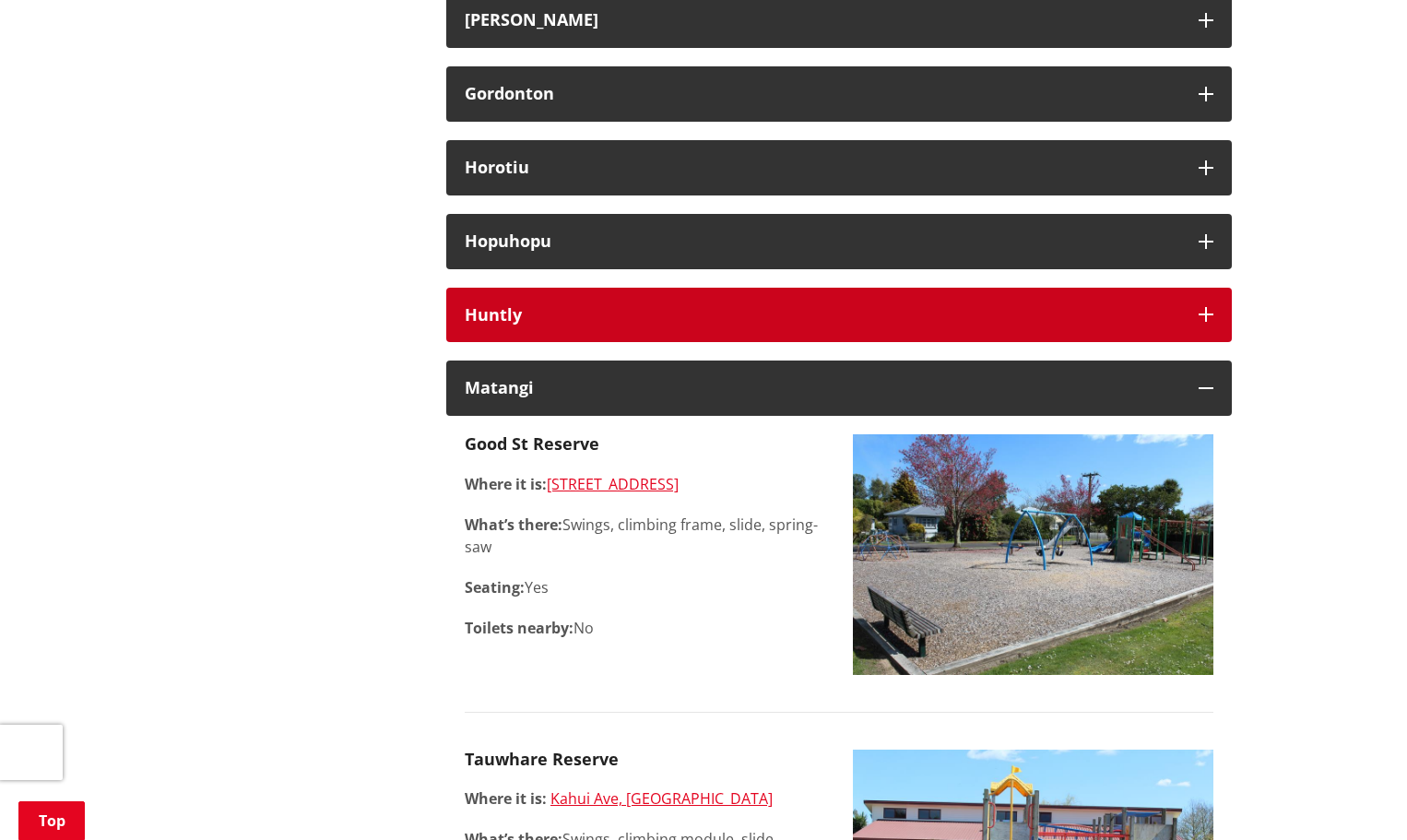
click at [618, 315] on h3 "Huntly" at bounding box center [822, 314] width 716 height 18
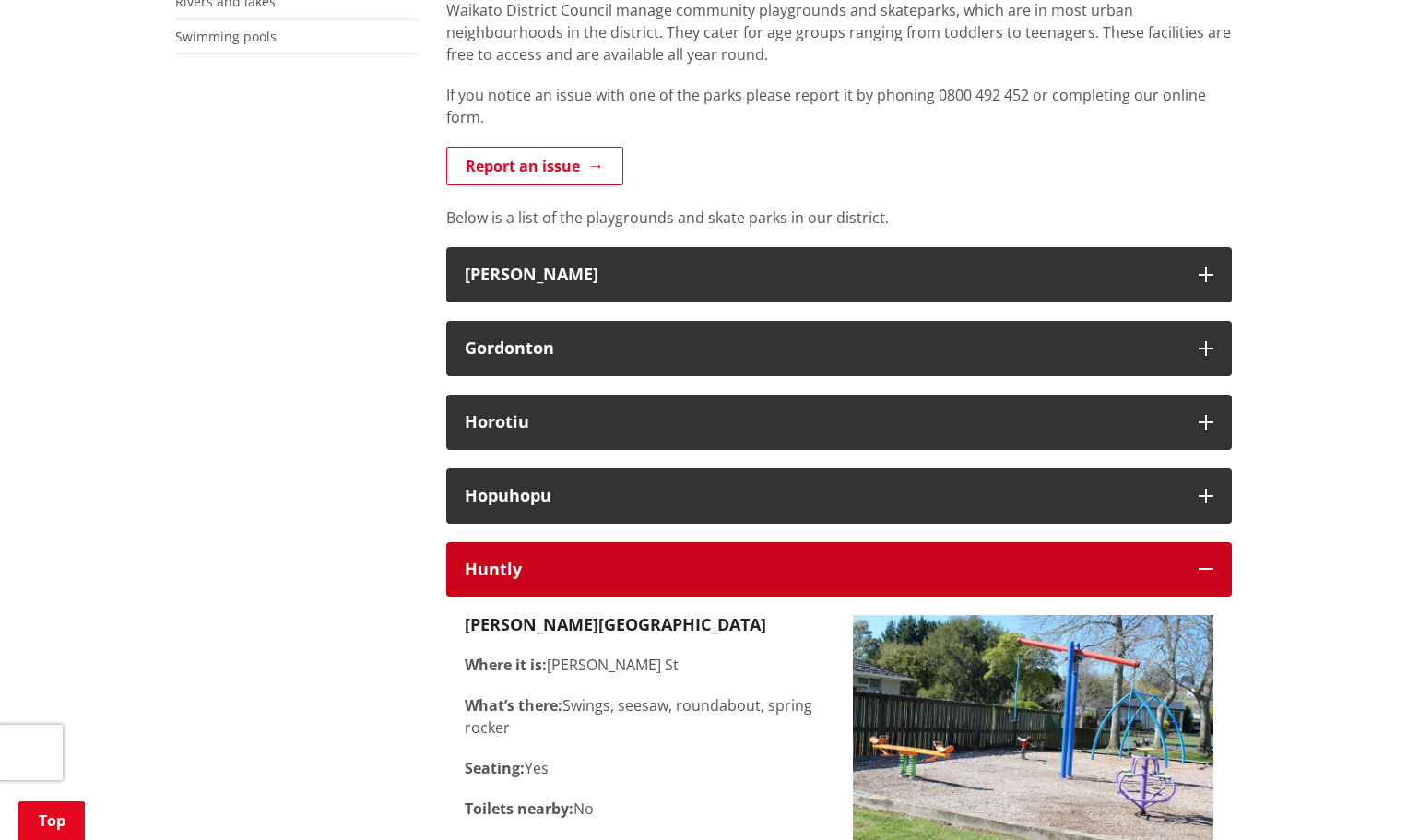
scroll to position [645, 0]
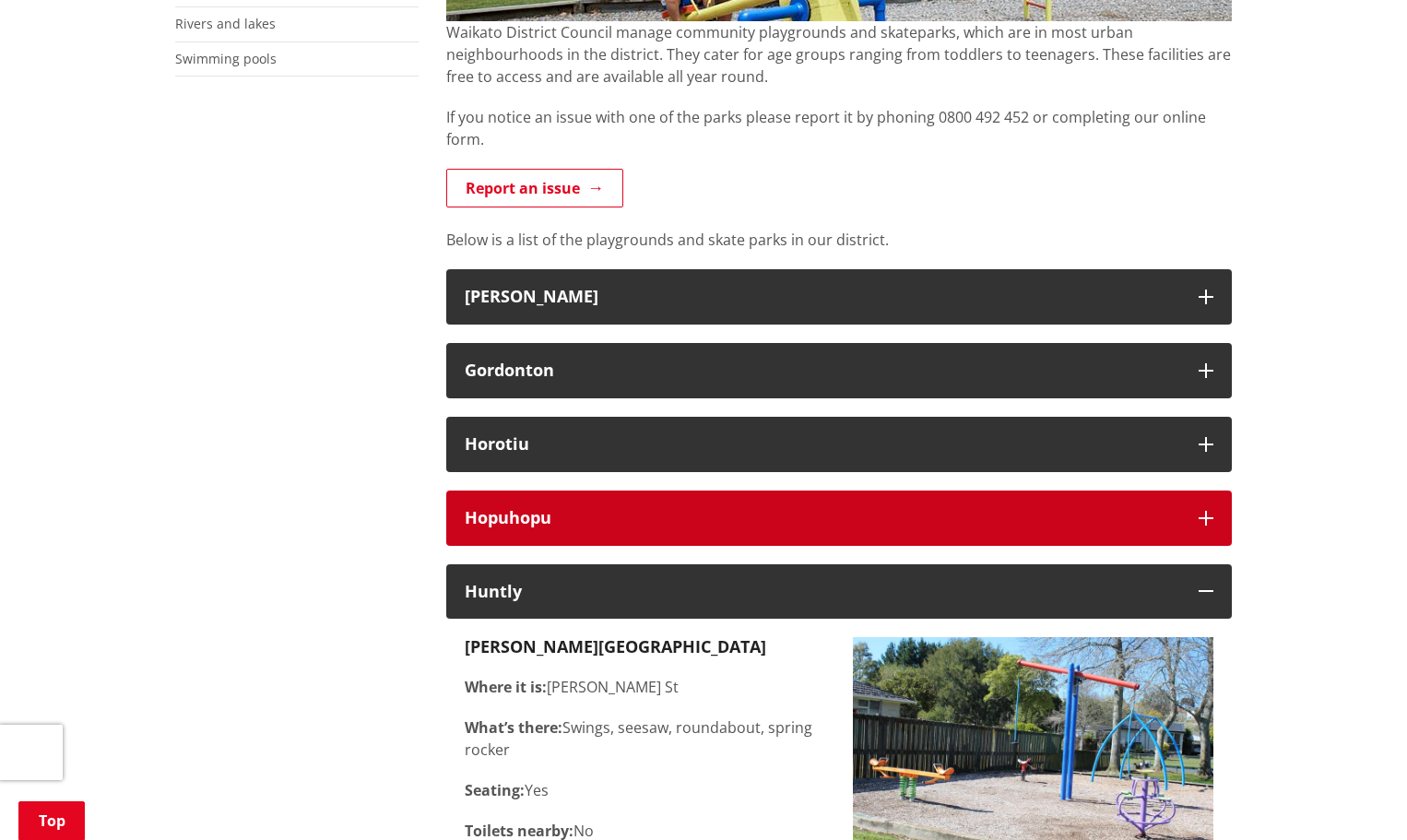
click at [654, 514] on h3 "Hopuhopu" at bounding box center [822, 518] width 716 height 18
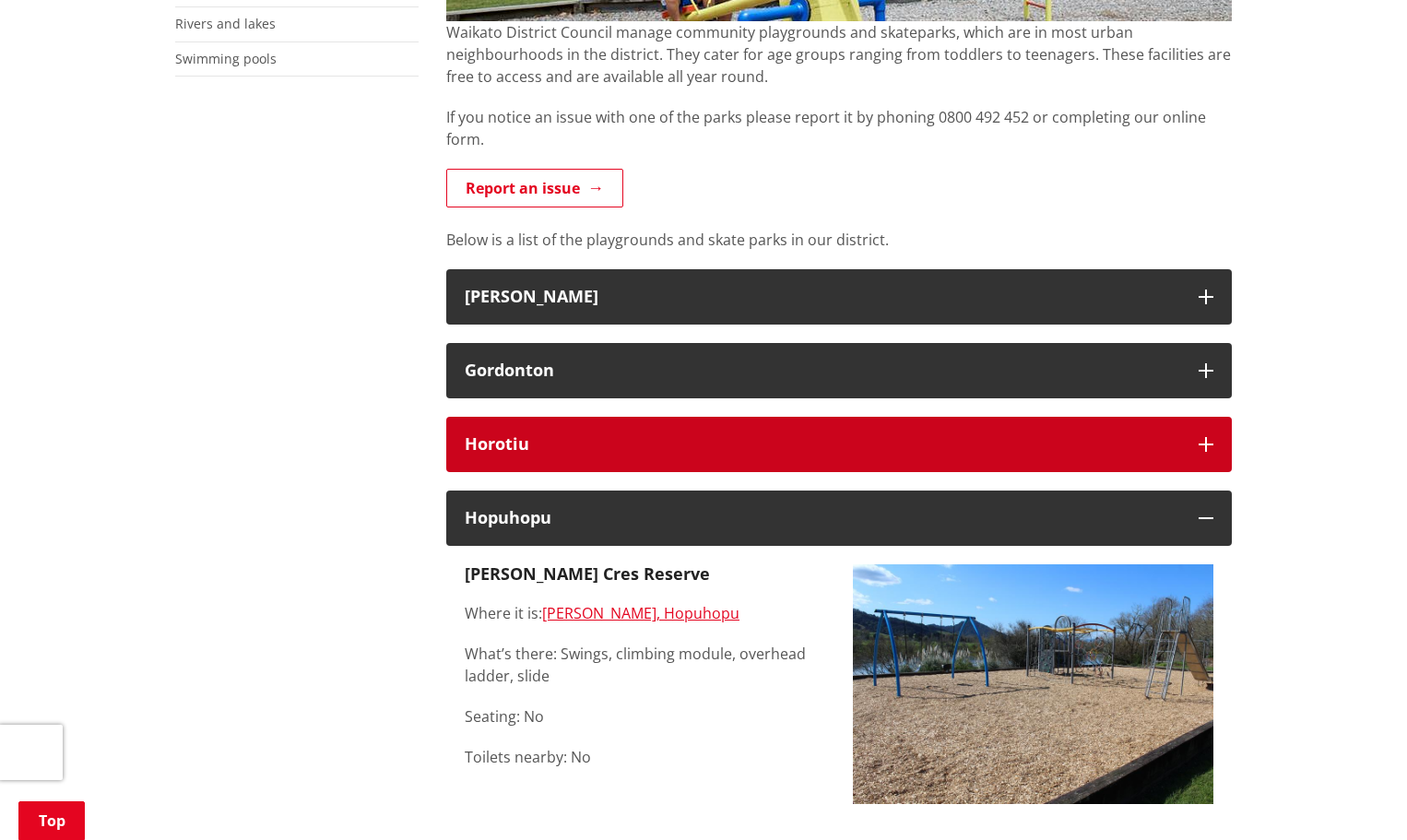
click at [624, 462] on button "Horotiu" at bounding box center [838, 444] width 786 height 55
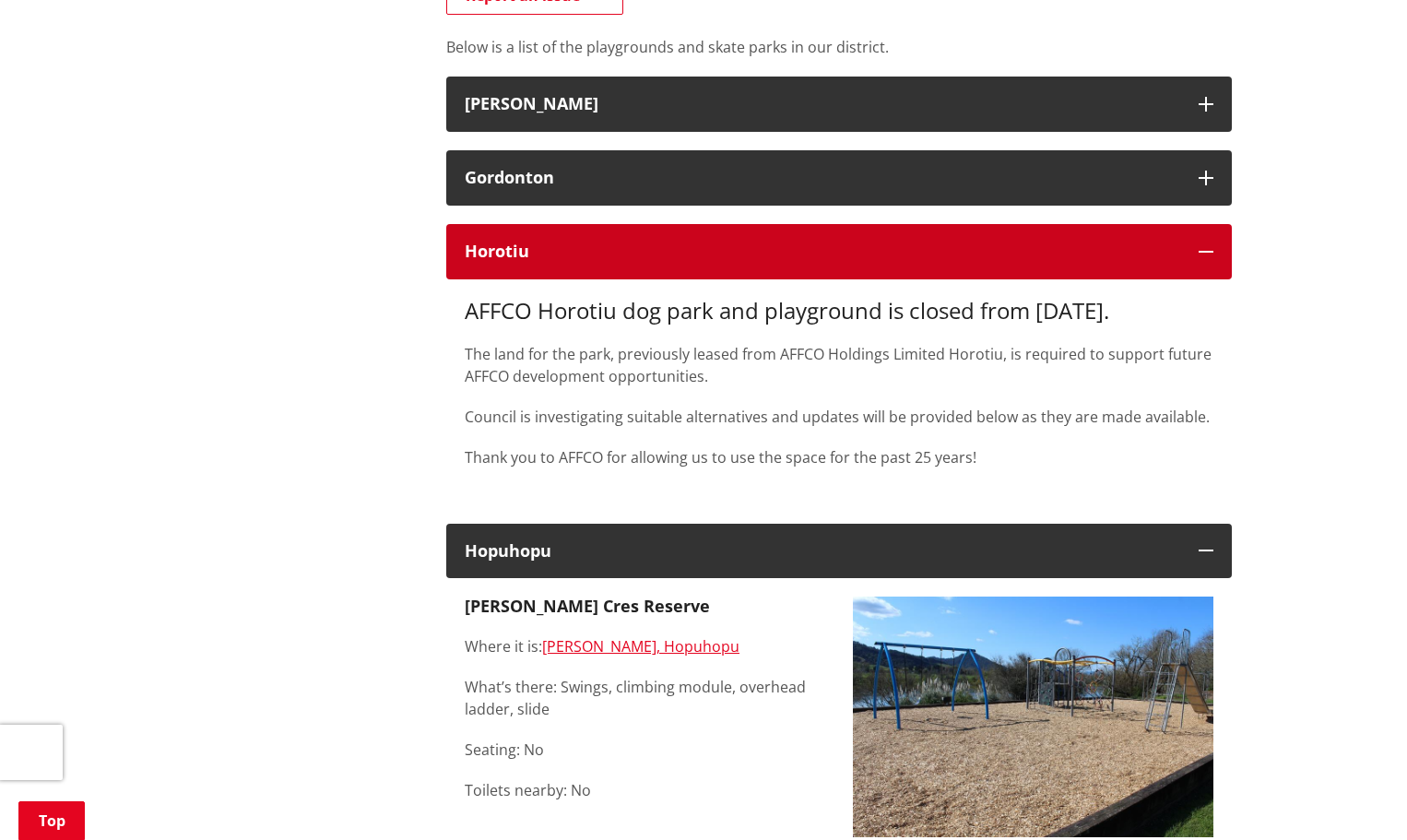
scroll to position [829, 0]
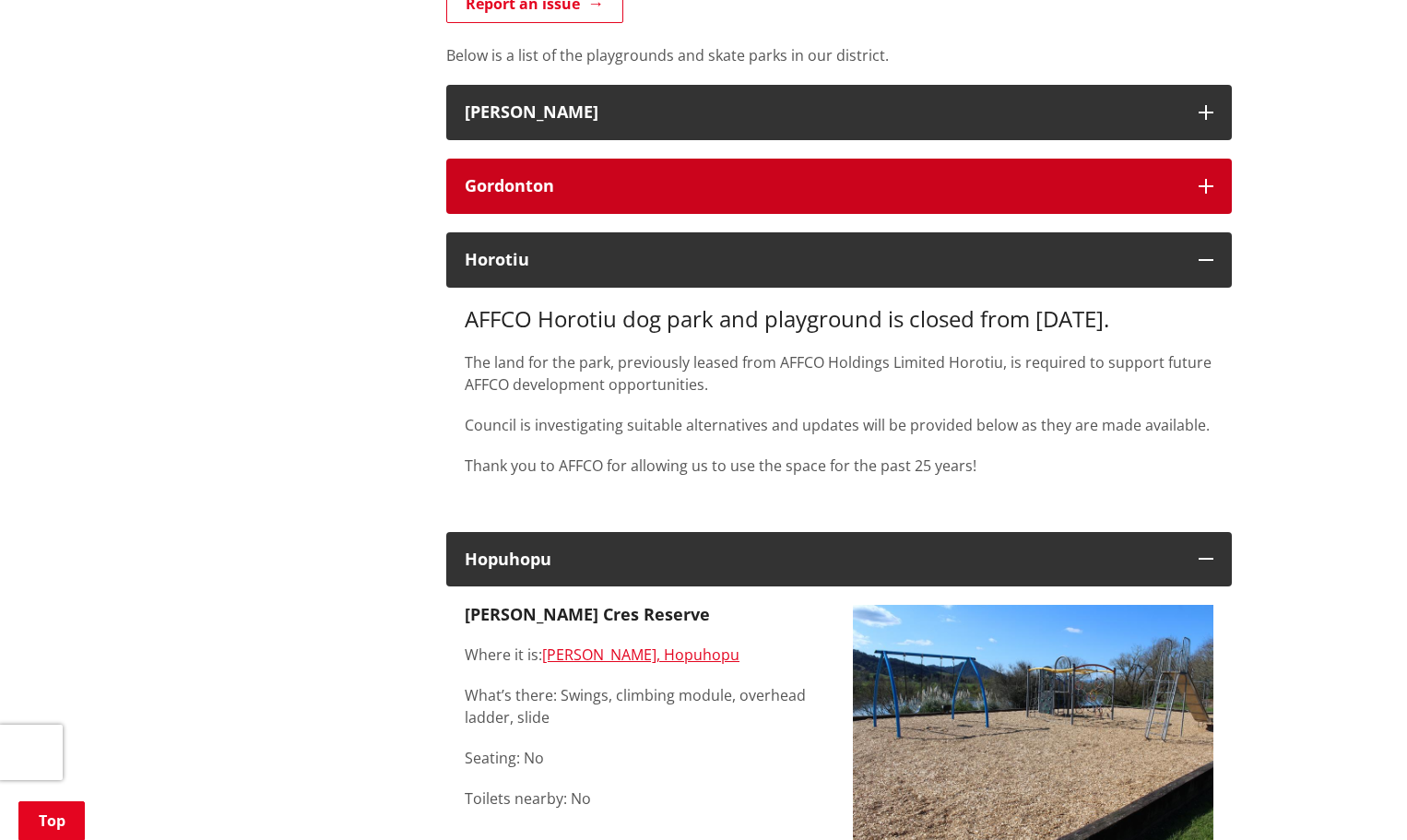
click at [709, 187] on h3 "Gordonton" at bounding box center [822, 186] width 716 height 18
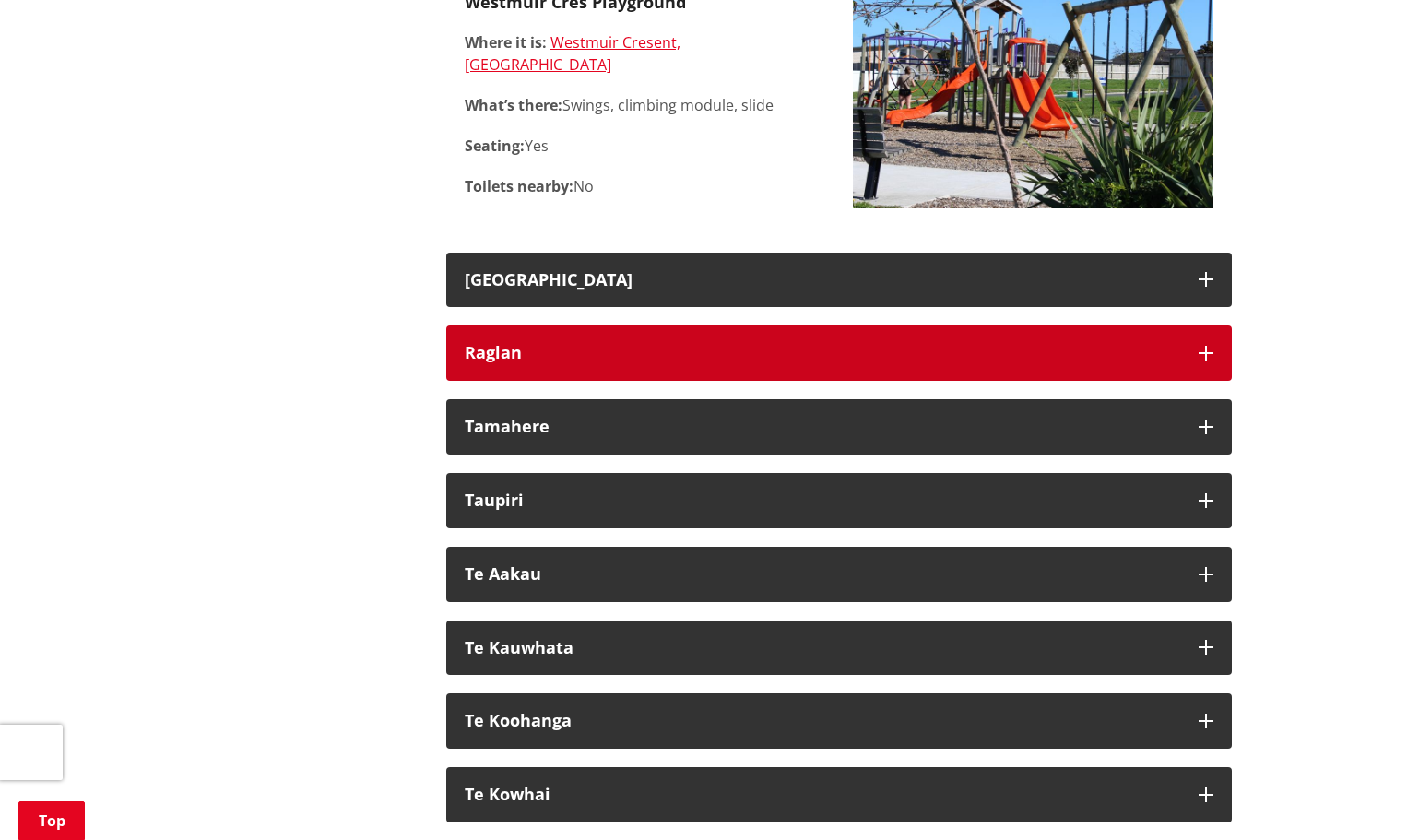
scroll to position [10970, 0]
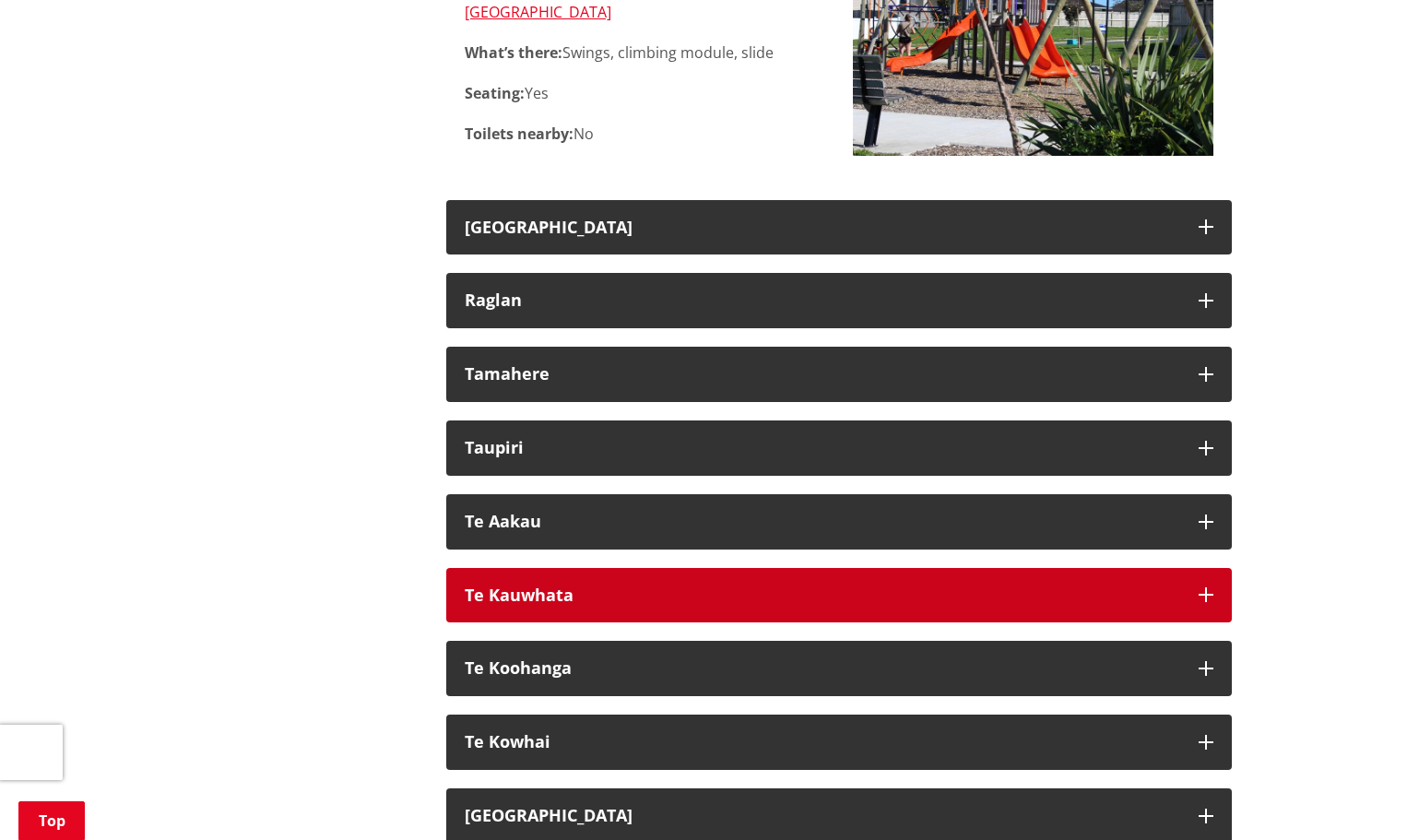
click at [711, 586] on h3 "Te Kauwhata" at bounding box center [822, 595] width 716 height 18
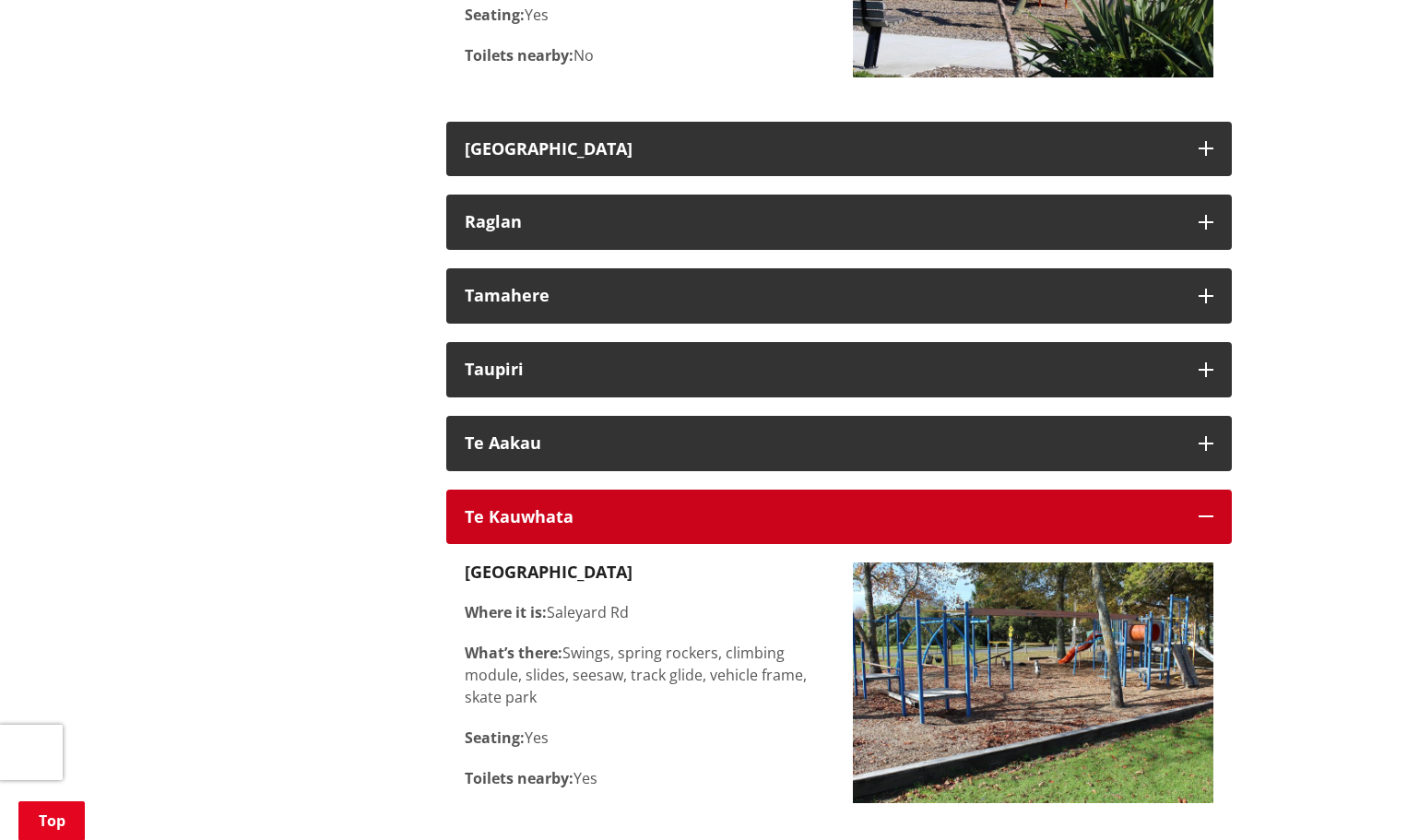
scroll to position [11431, 0]
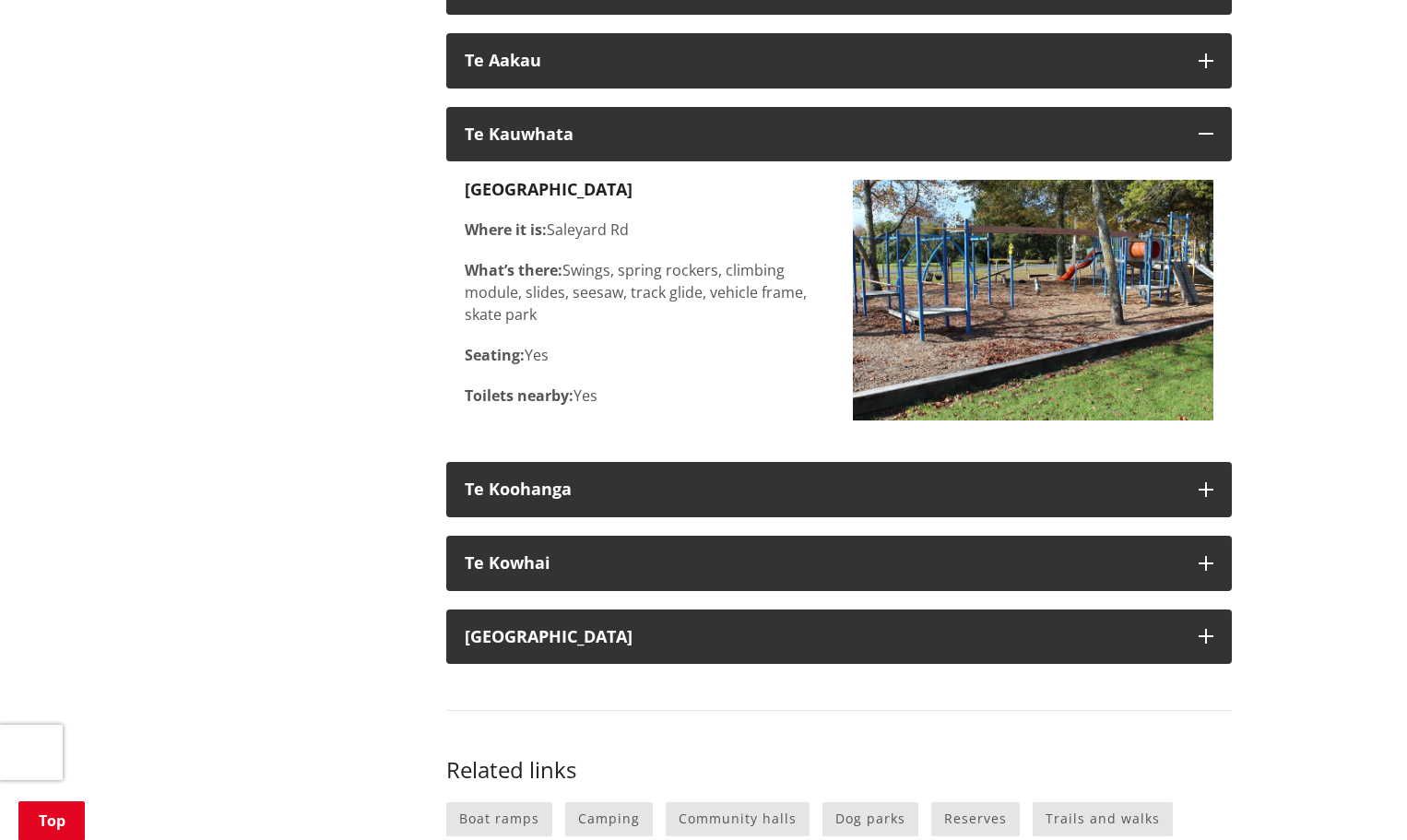
click at [961, 295] on img at bounding box center [1033, 300] width 360 height 240
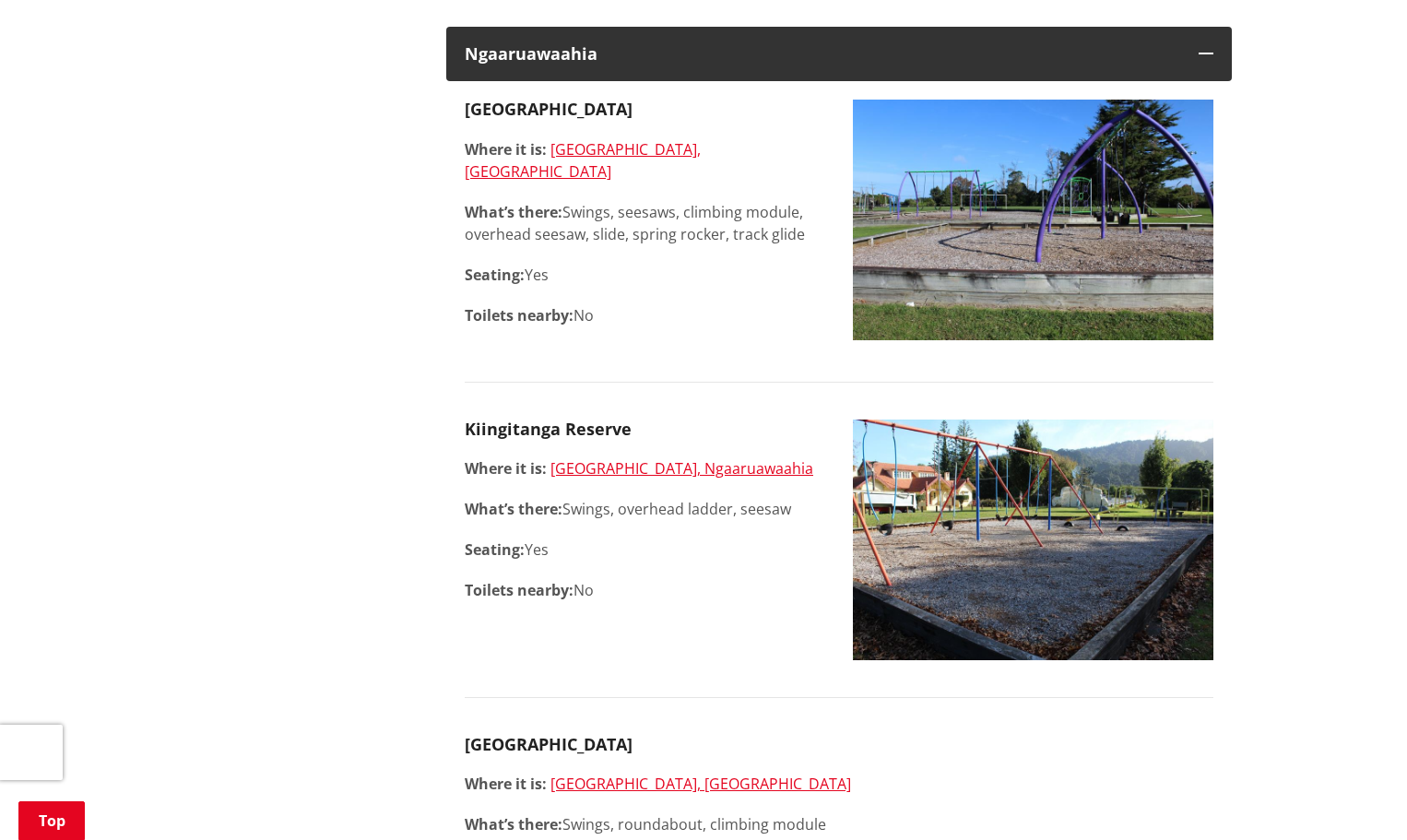
scroll to position [7835, 0]
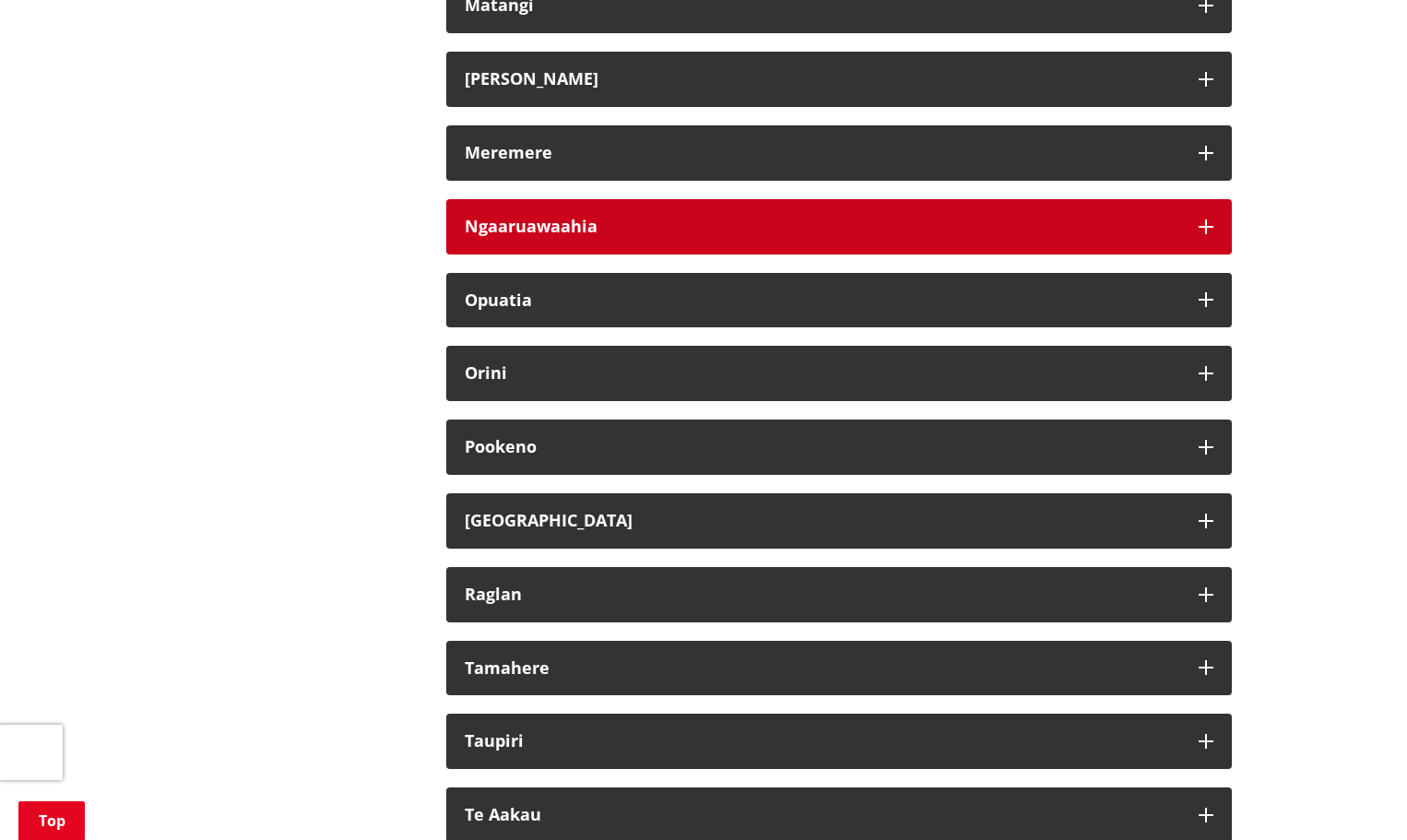
scroll to position [1272, 0]
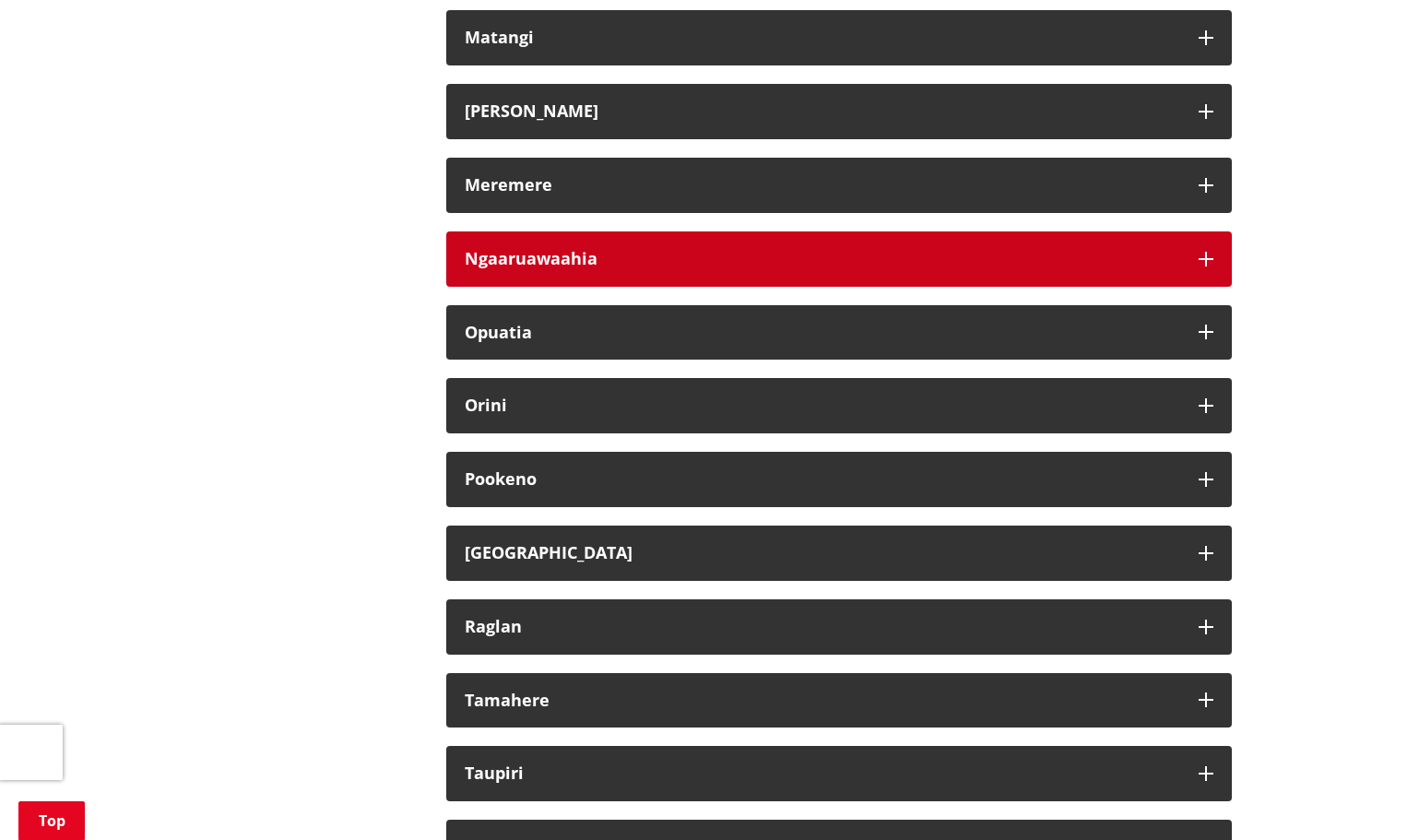
click at [648, 269] on button "Ngaaruawaahia" at bounding box center [838, 259] width 786 height 55
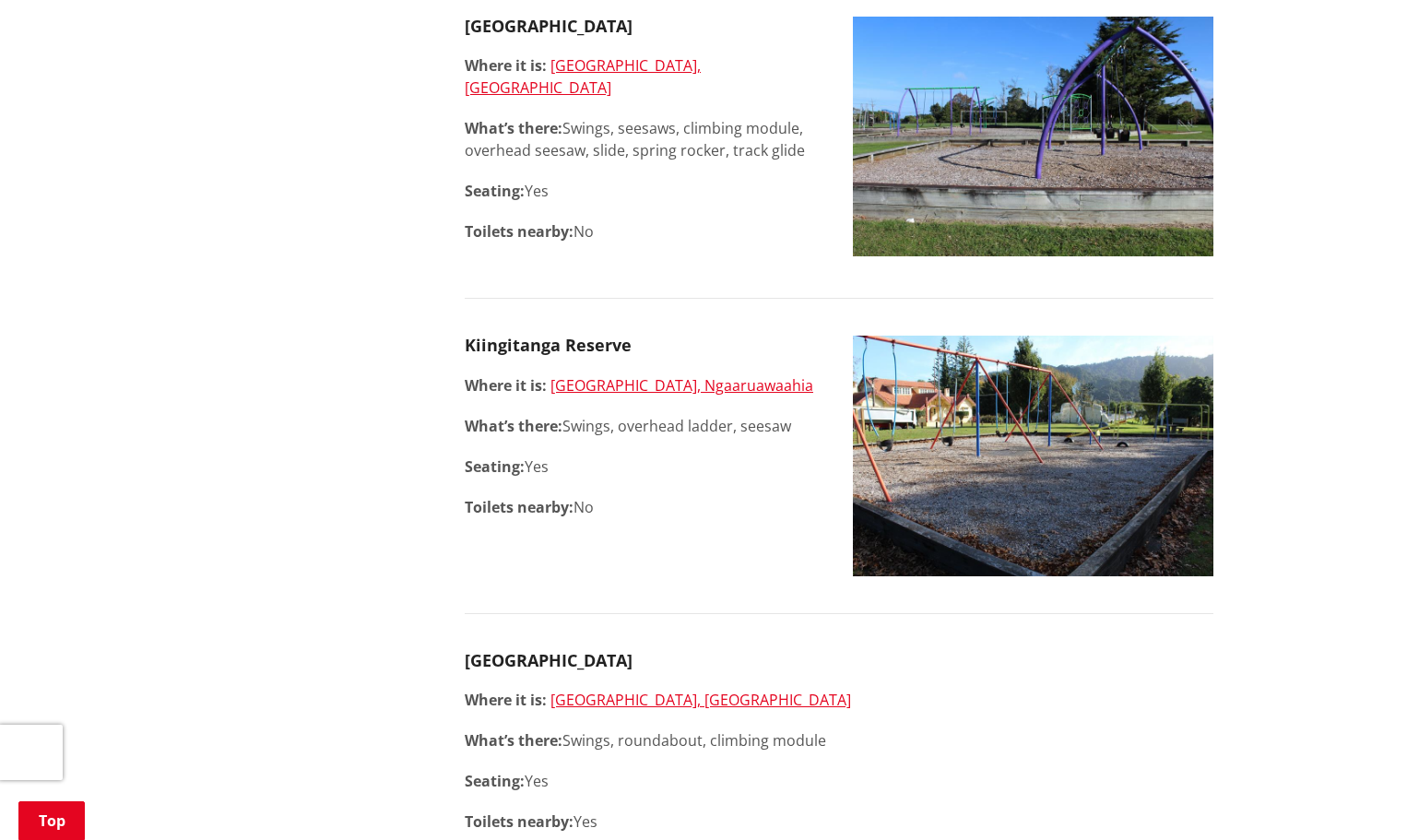
scroll to position [1733, 0]
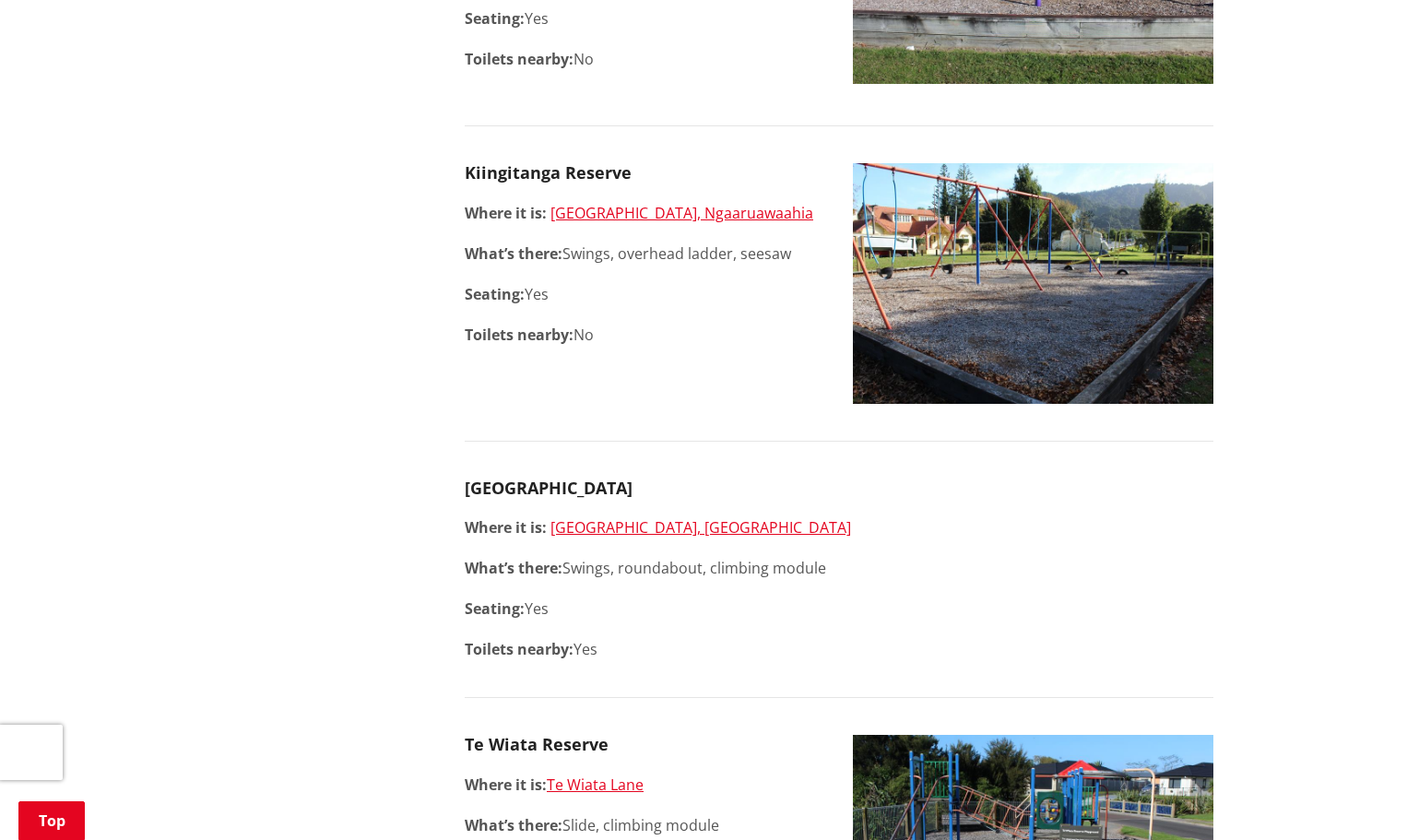
click at [981, 259] on img at bounding box center [1033, 283] width 360 height 240
click at [888, 258] on img at bounding box center [1033, 283] width 360 height 240
click at [922, 250] on img at bounding box center [1033, 283] width 360 height 240
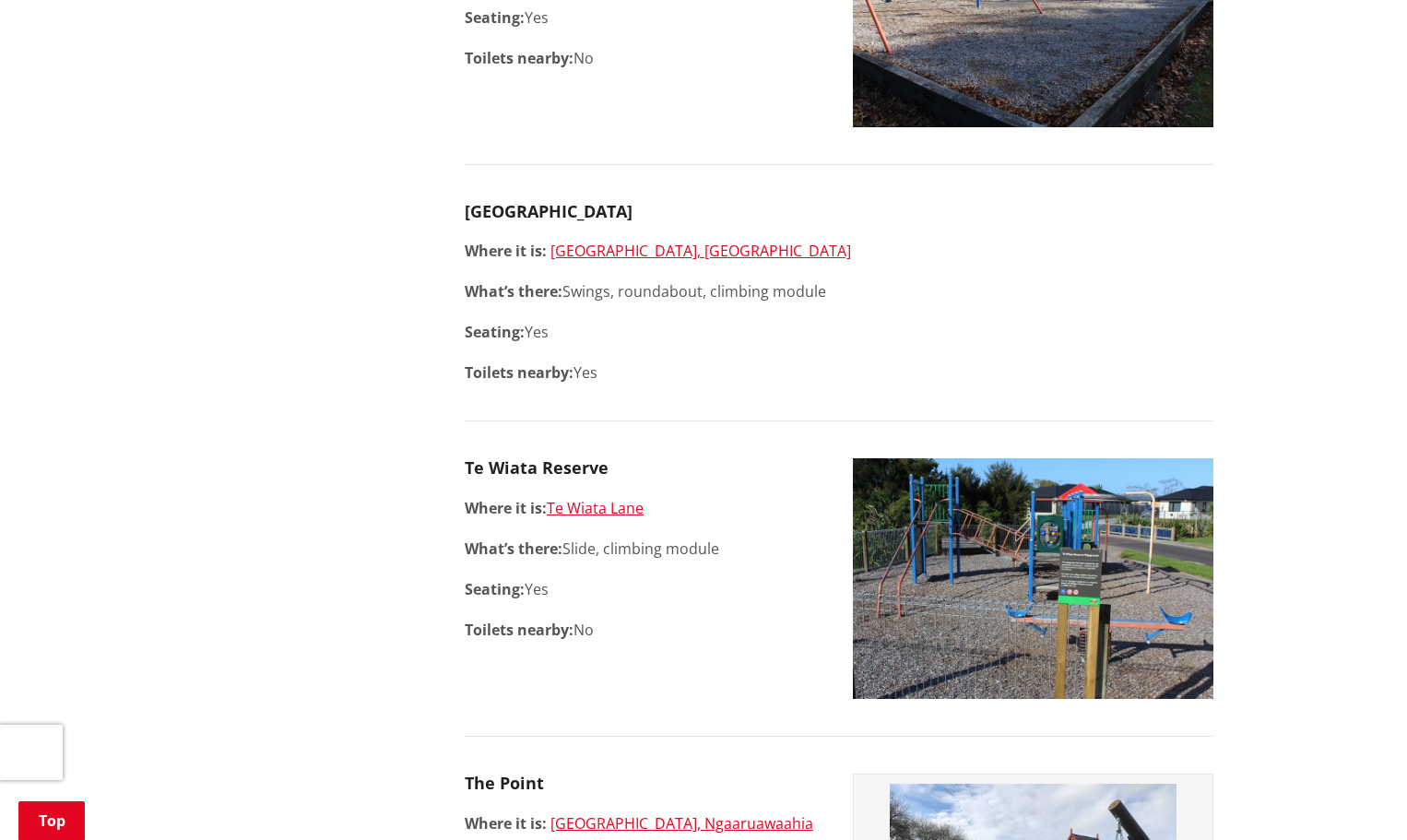
scroll to position [2194, 0]
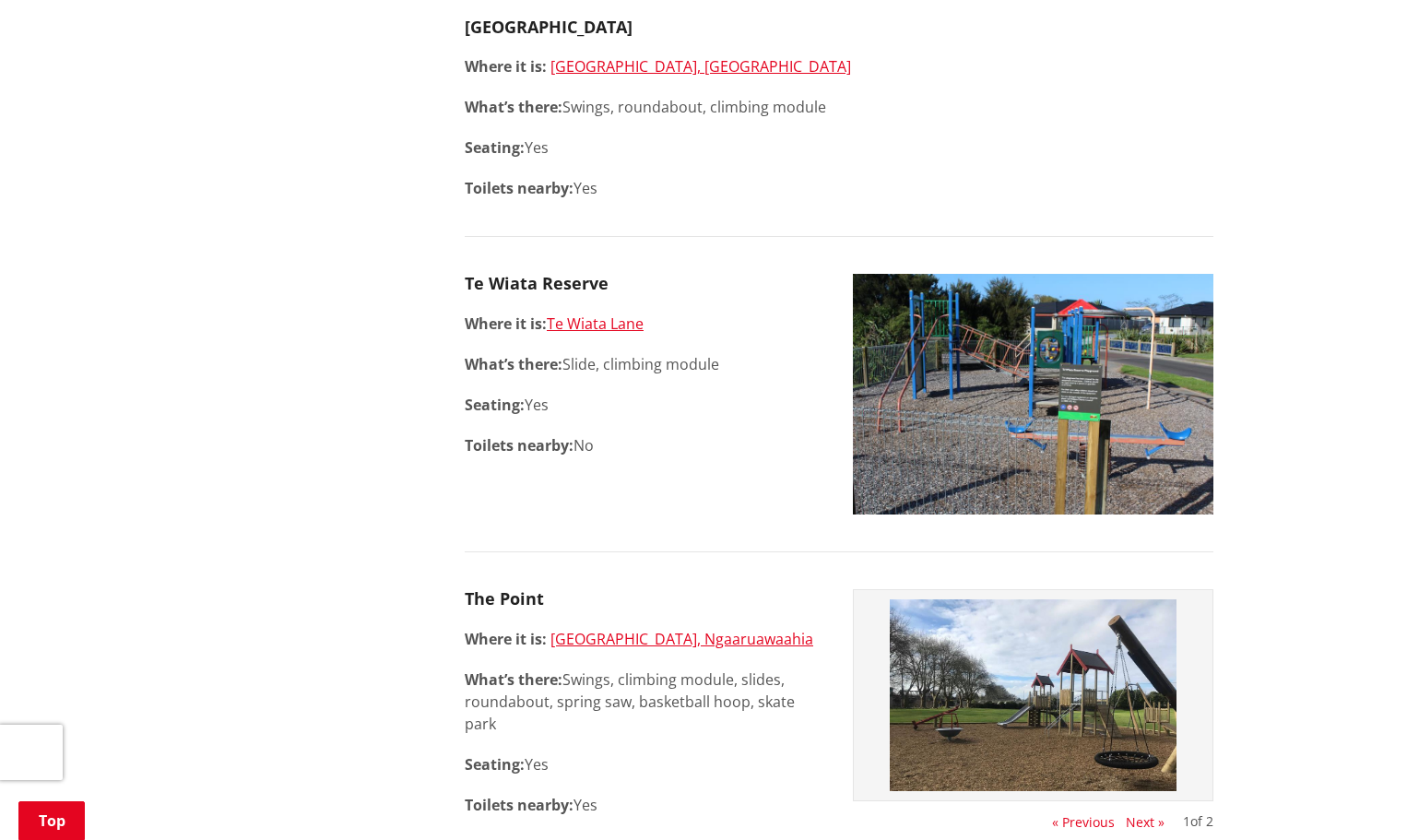
click at [949, 377] on img at bounding box center [1033, 393] width 360 height 240
click at [944, 380] on img at bounding box center [1033, 393] width 360 height 240
click at [942, 378] on img at bounding box center [1033, 393] width 360 height 240
click at [1019, 347] on img at bounding box center [1033, 393] width 360 height 240
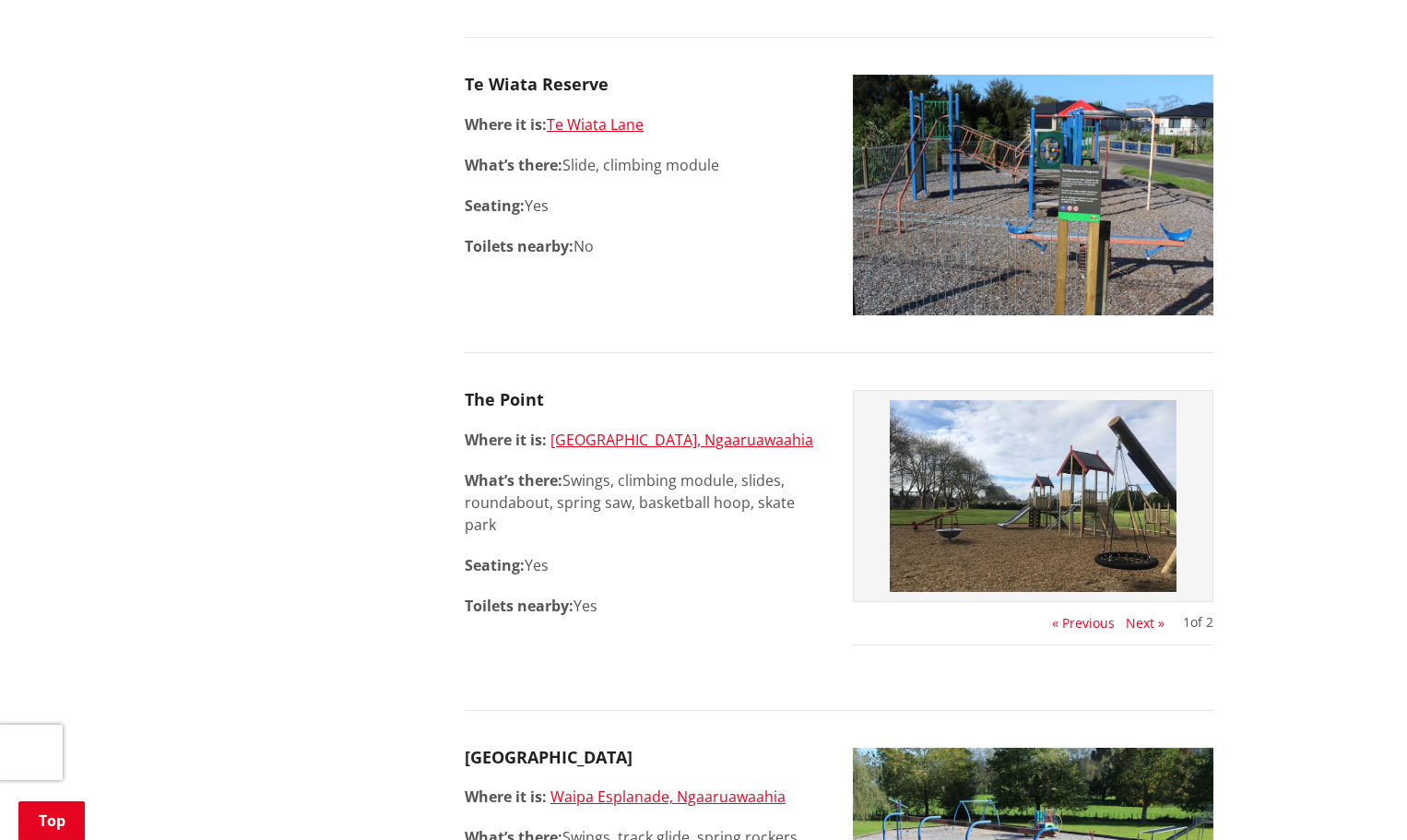
scroll to position [2470, 0]
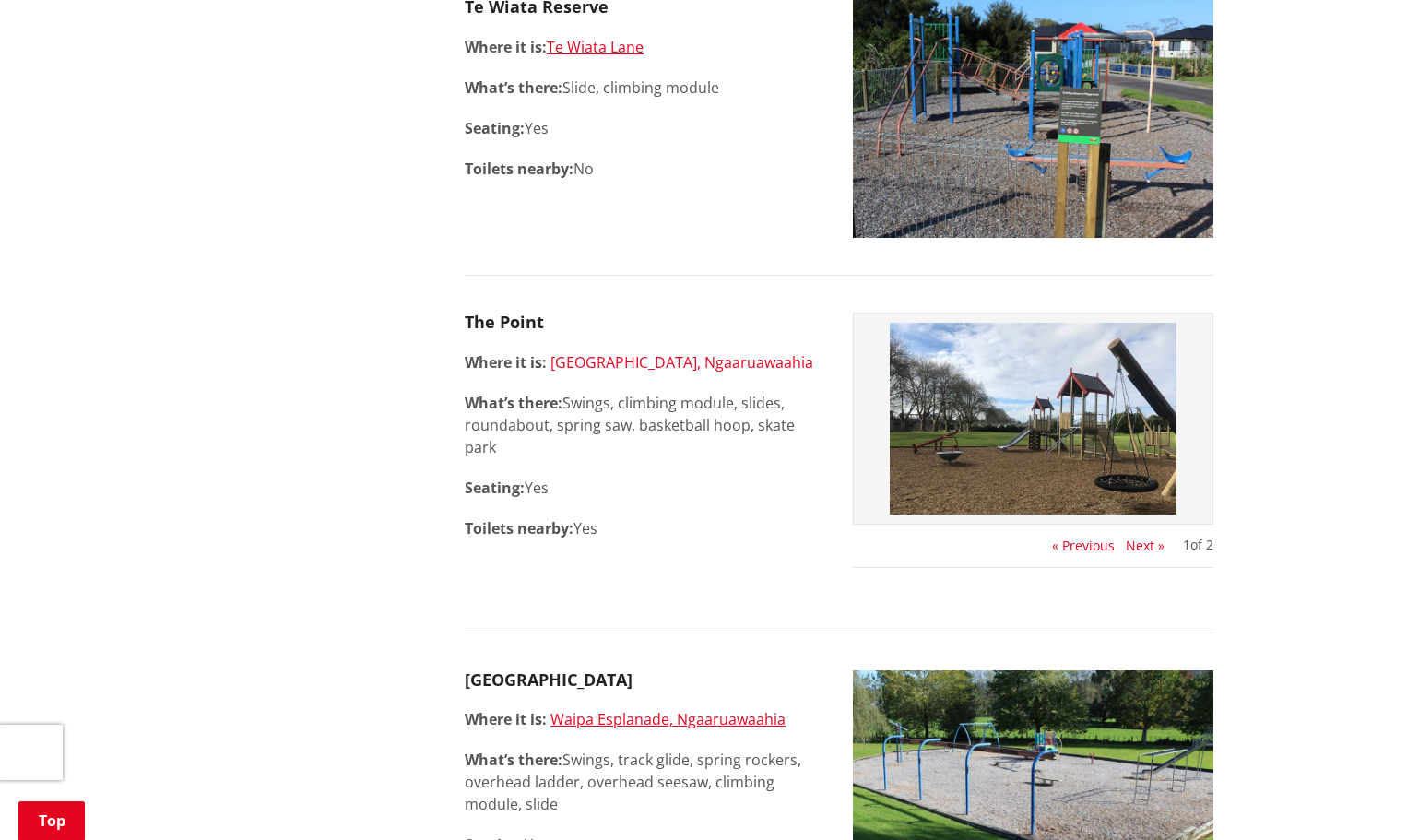
click at [751, 358] on link "Broadway Street, Ngaaruawaahia" at bounding box center [682, 362] width 263 height 20
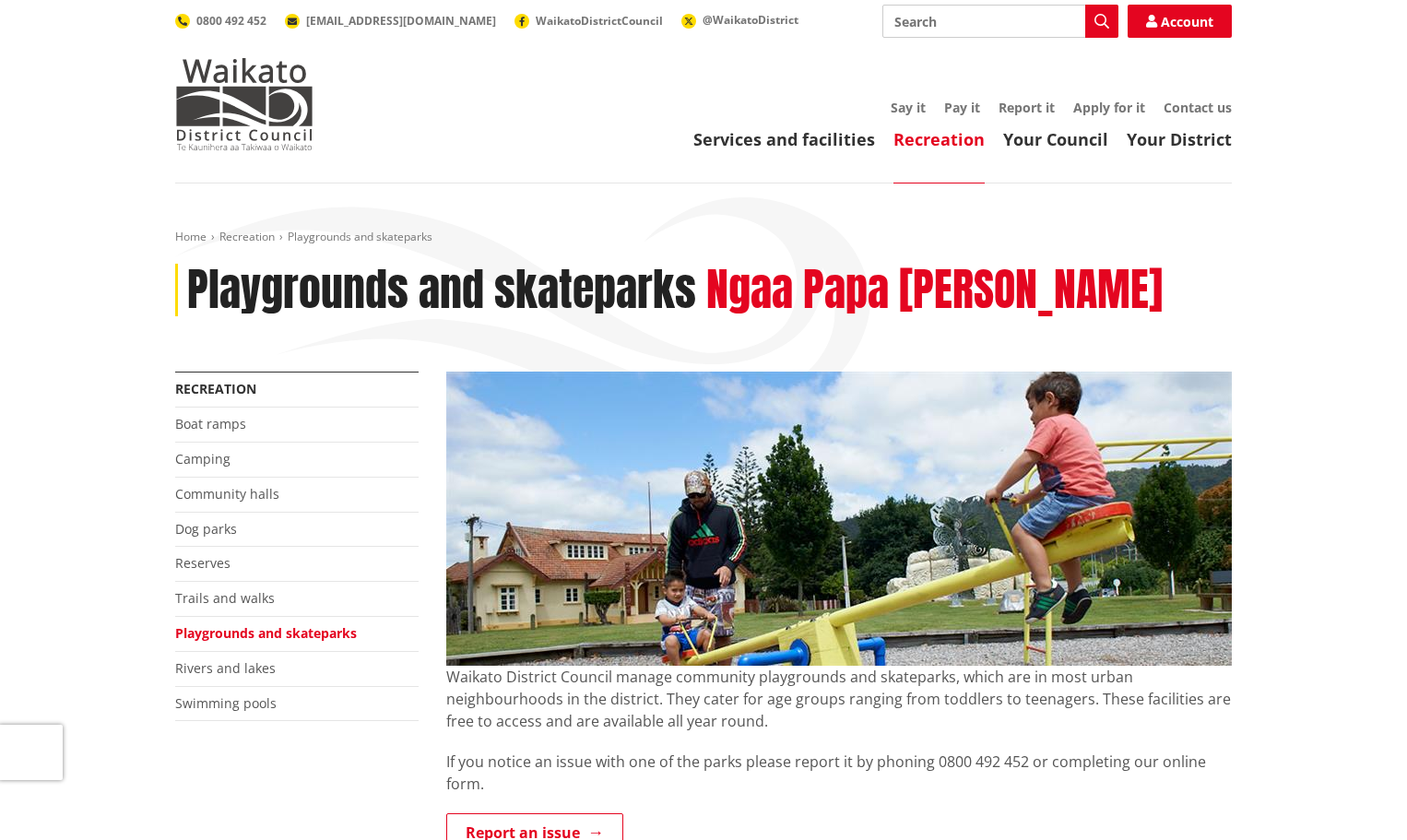
scroll to position [0, 0]
click at [788, 144] on link "Services and facilities" at bounding box center [784, 140] width 182 height 22
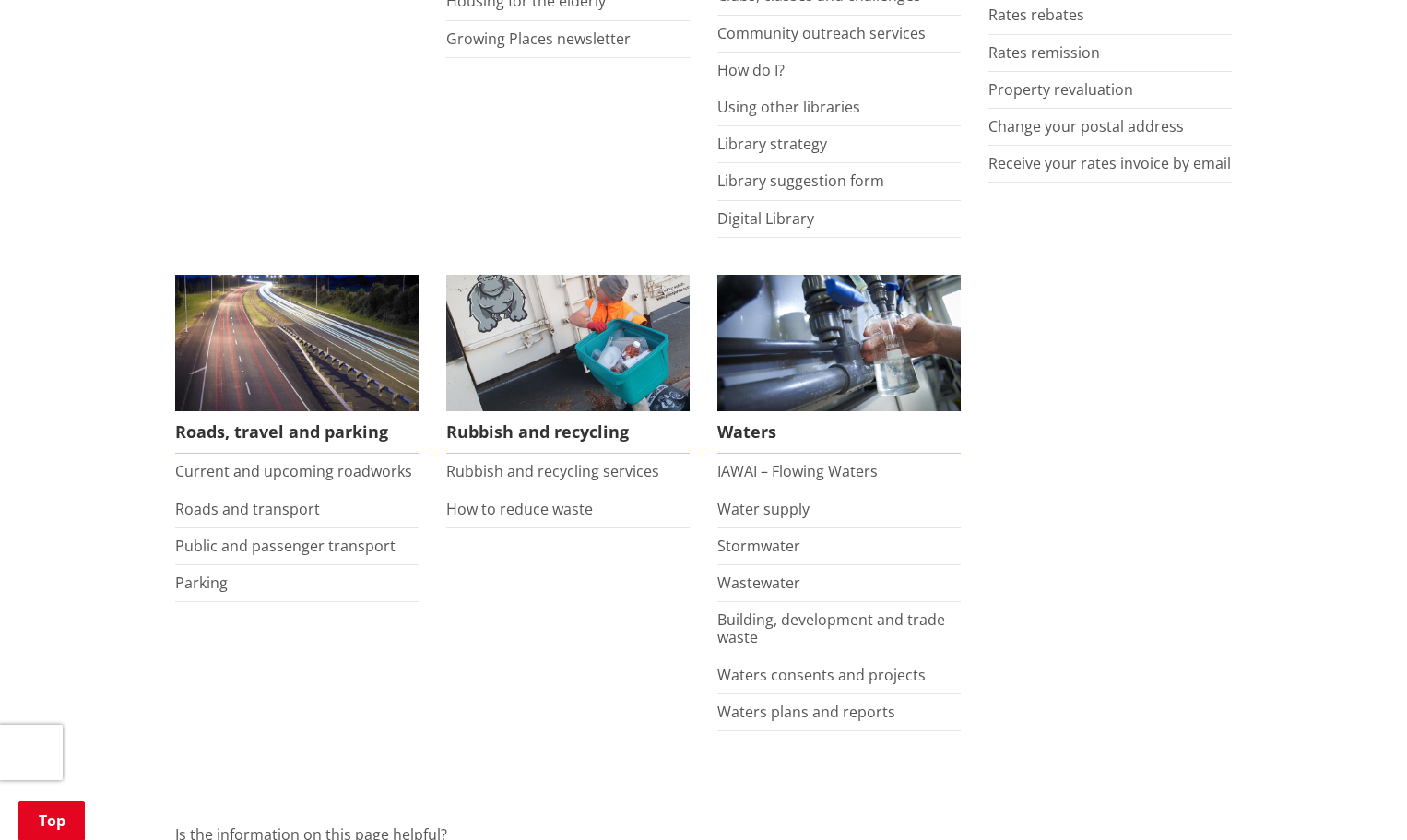
scroll to position [1106, 0]
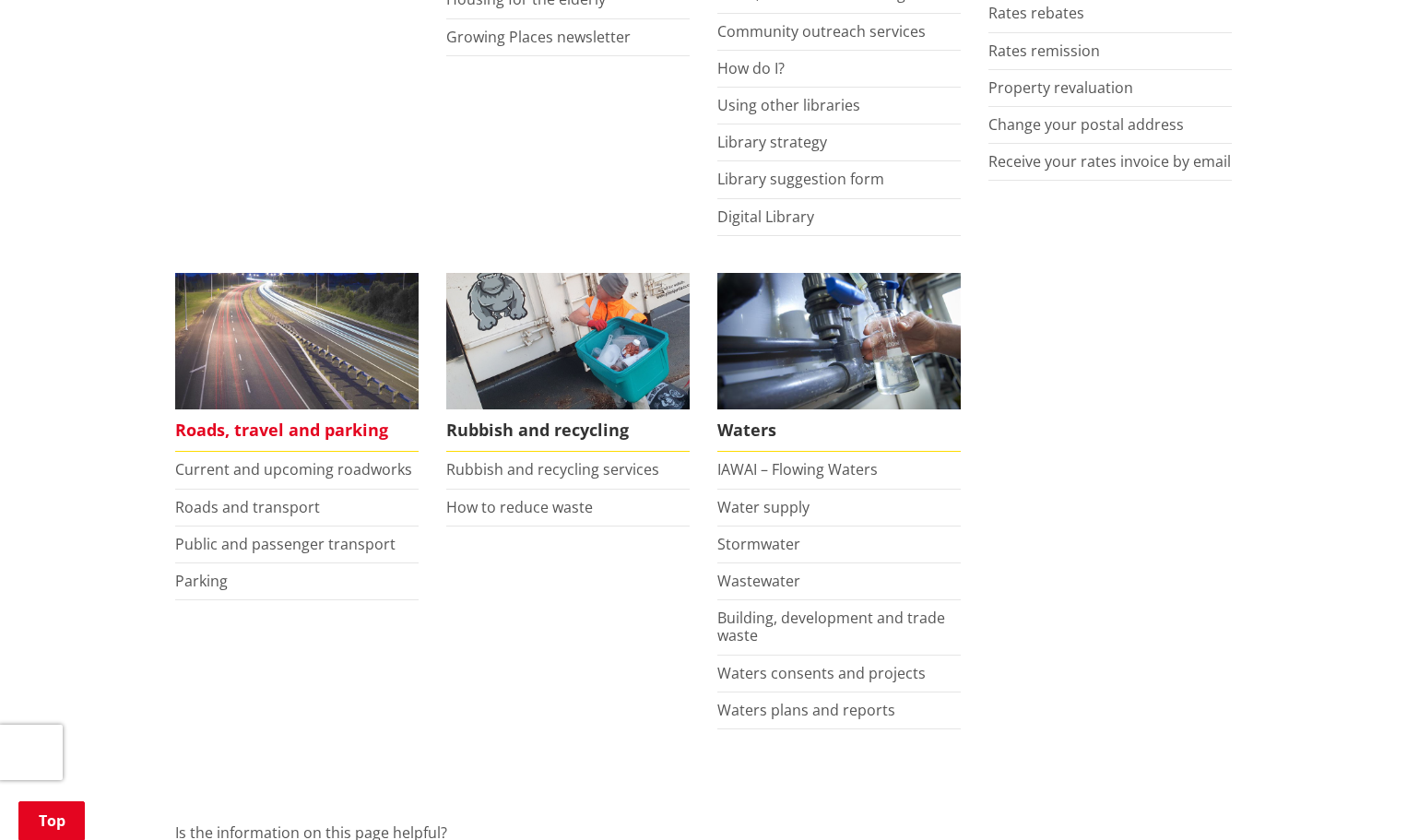
click at [270, 331] on img at bounding box center [297, 341] width 243 height 137
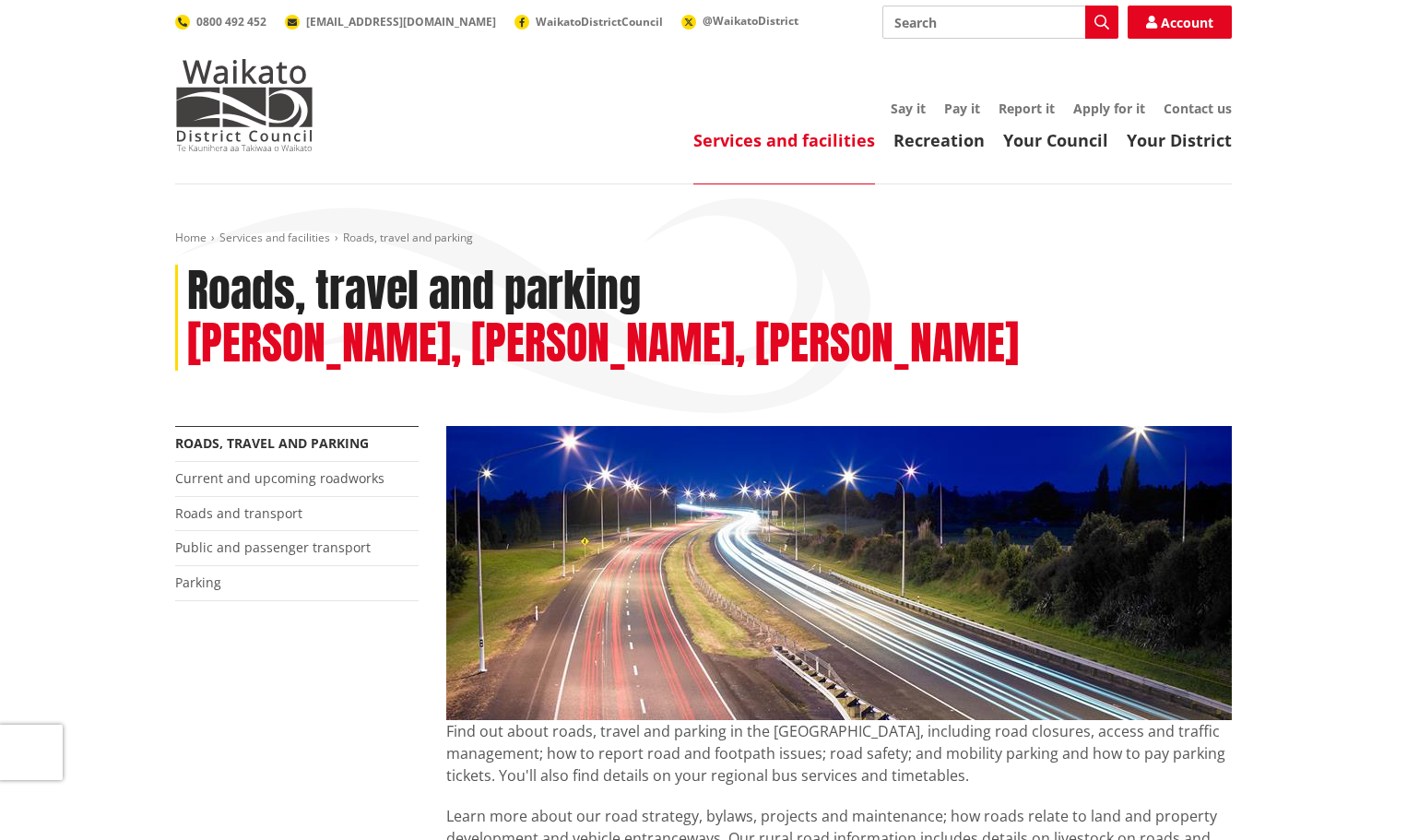
click at [270, 330] on h2 "[PERSON_NAME], [PERSON_NAME], [PERSON_NAME]" at bounding box center [603, 344] width 832 height 54
drag, startPoint x: 482, startPoint y: 476, endPoint x: 1086, endPoint y: 165, distance: 679.4
click at [1086, 165] on header "Toggle search Toggle navigation Services and facilities Recreation Your Council…" at bounding box center [703, 91] width 1407 height 184
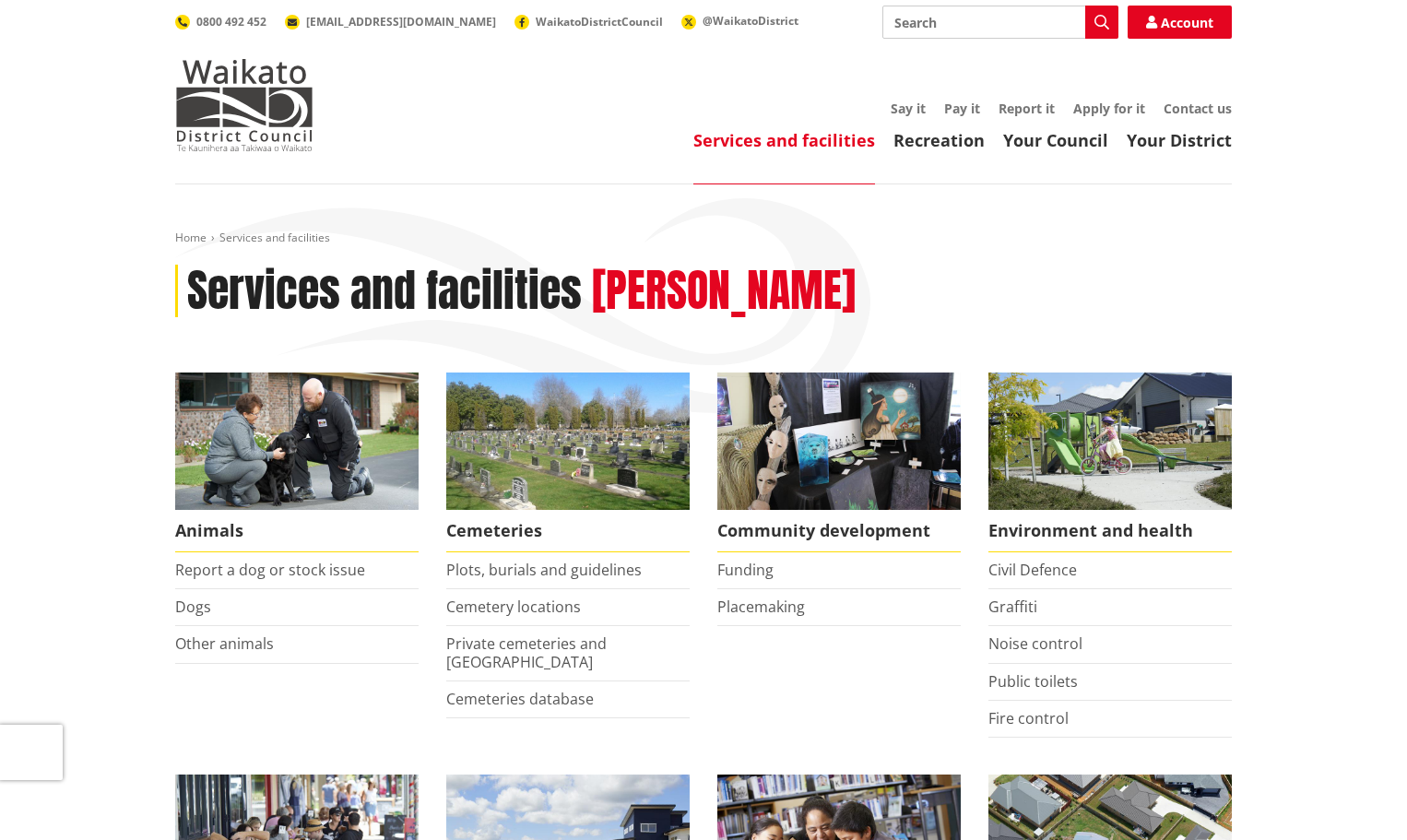
scroll to position [1106, 0]
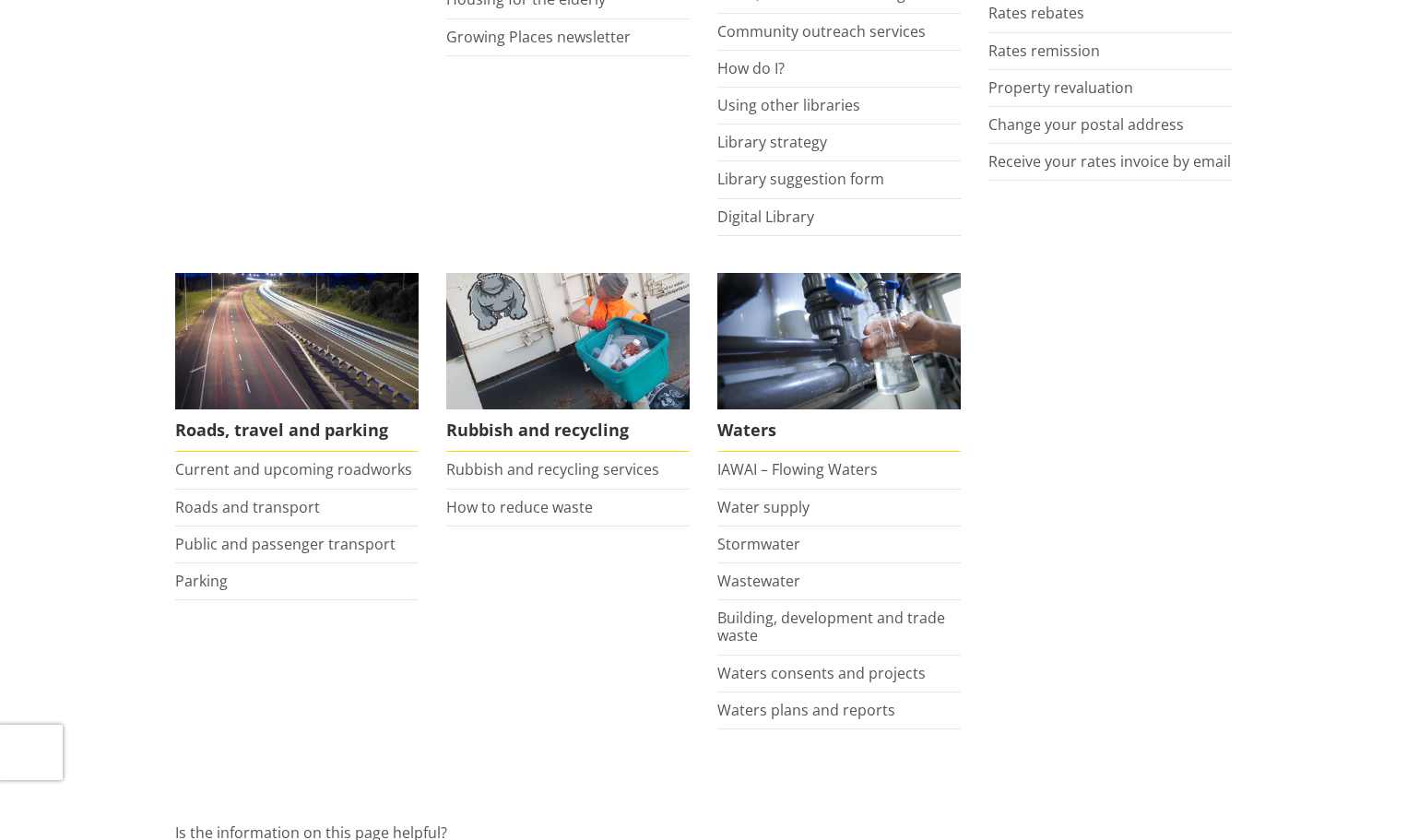
drag, startPoint x: 211, startPoint y: 294, endPoint x: 83, endPoint y: 473, distance: 220.1
click at [81, 474] on div "Home Services and facilities Services and facilities [GEOGRAPHIC_DATA] Animals …" at bounding box center [703, 68] width 1407 height 1981
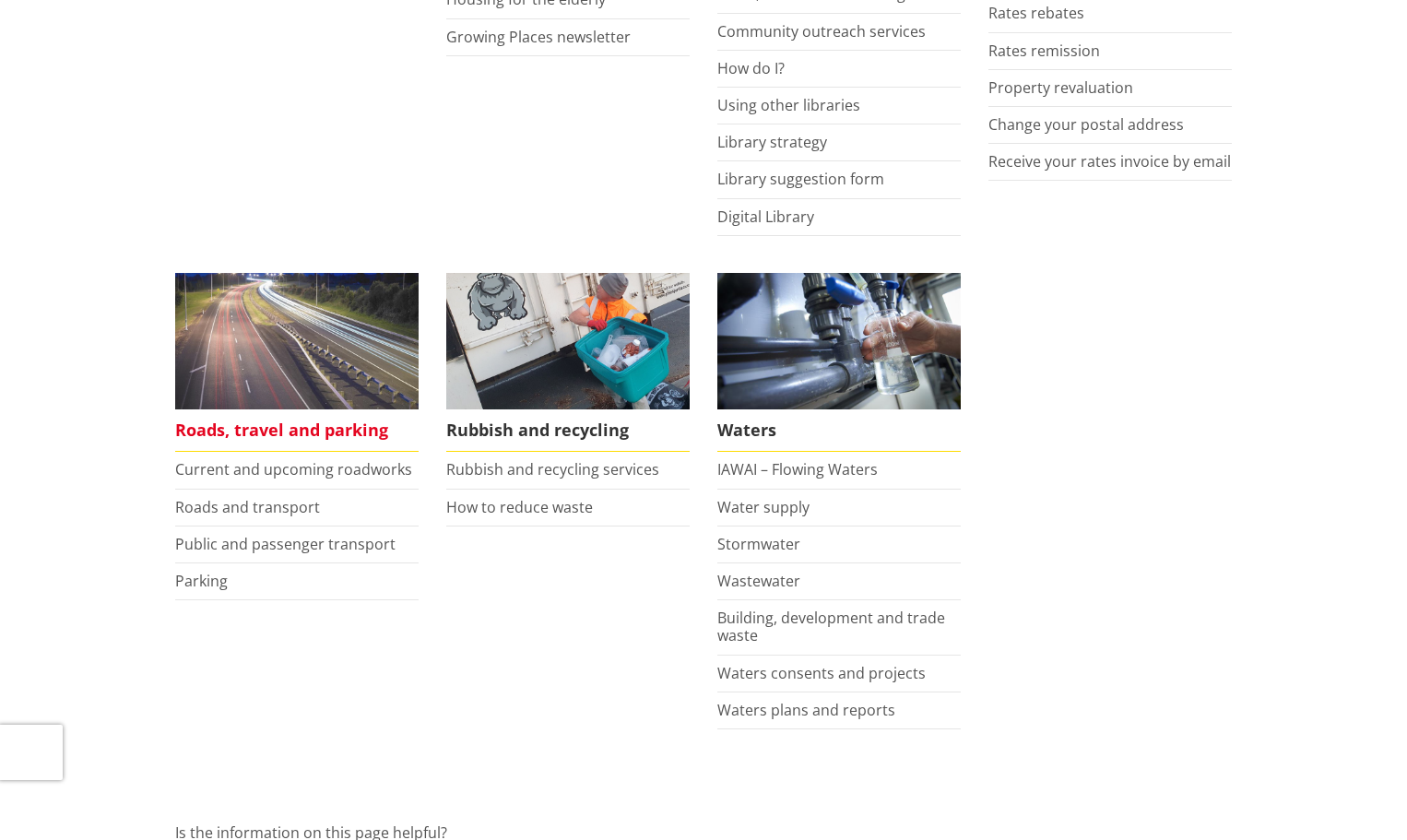
click at [203, 301] on img at bounding box center [297, 341] width 243 height 137
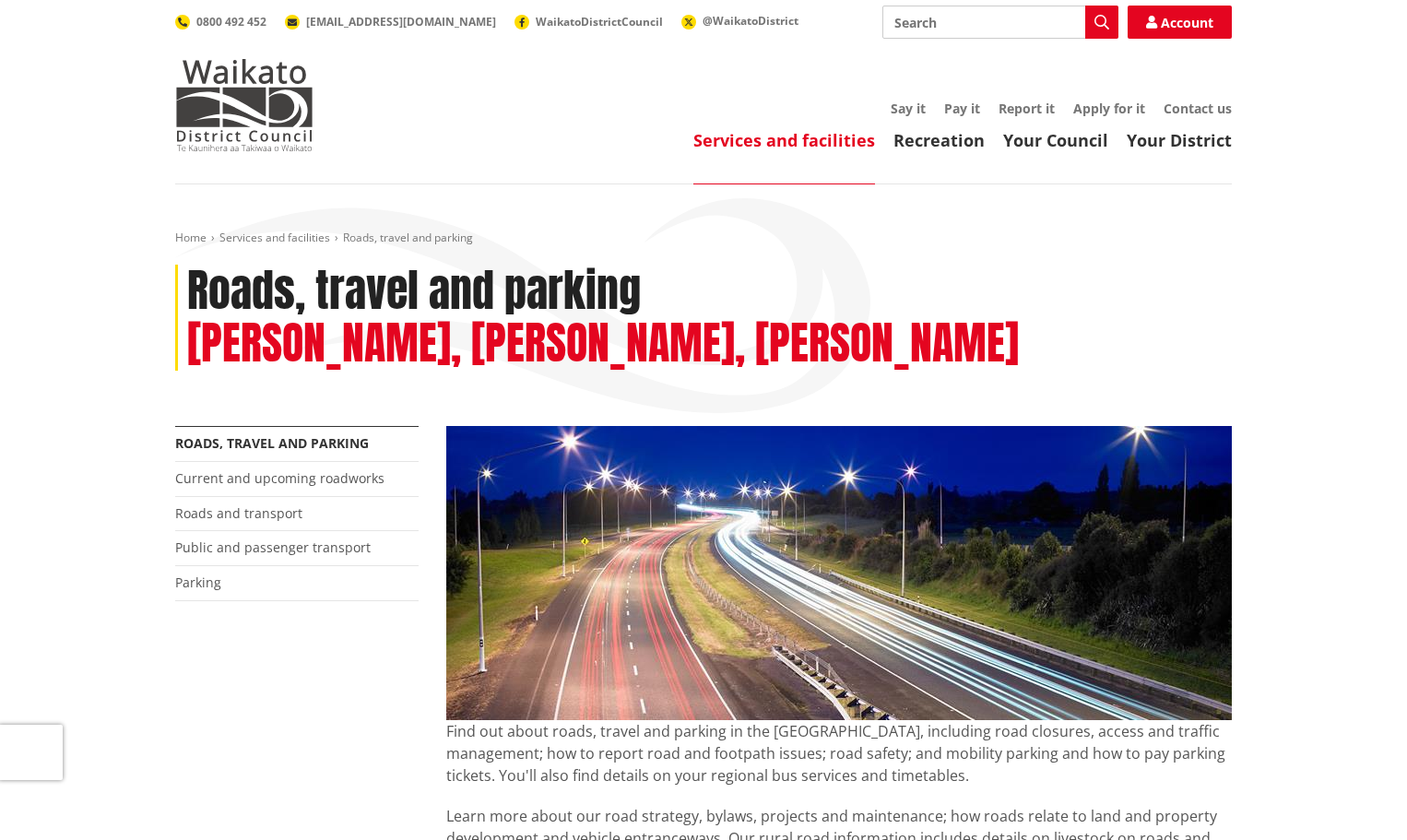
click at [837, 447] on img at bounding box center [838, 573] width 786 height 294
click at [838, 495] on img at bounding box center [838, 573] width 786 height 294
